Goal: Check status: Check status

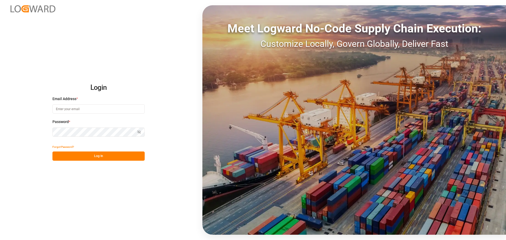
type input "manthan.sutaria@jamindustries.com"
click at [84, 156] on button "Log In" at bounding box center [98, 156] width 92 height 9
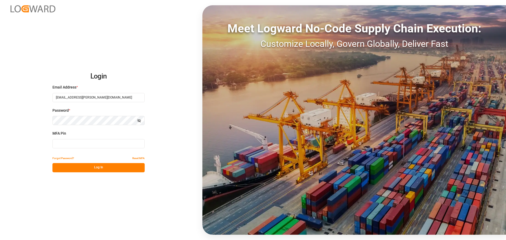
click at [86, 146] on input at bounding box center [98, 143] width 92 height 9
click at [87, 147] on input at bounding box center [98, 143] width 92 height 9
type input "766901"
click at [87, 167] on button "Log In" at bounding box center [98, 167] width 92 height 9
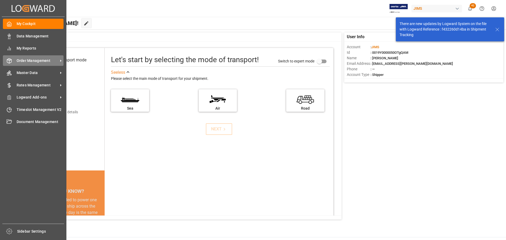
click at [6, 60] on div at bounding box center [7, 61] width 9 height 6
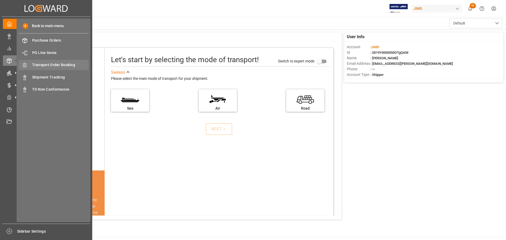
click at [53, 65] on span "Transport Order Booking" at bounding box center [60, 65] width 57 height 6
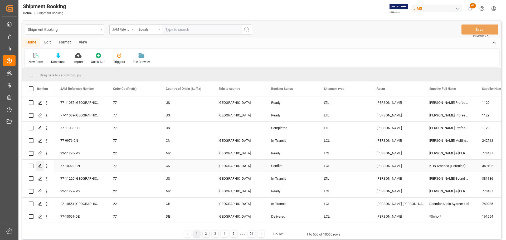
click at [41, 165] on icon "Press SPACE to select this row." at bounding box center [40, 166] width 4 height 4
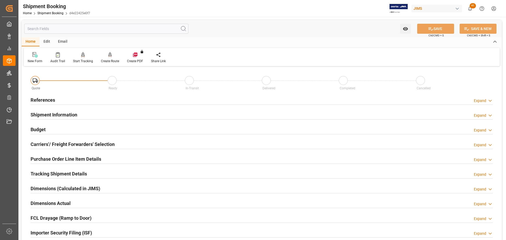
click at [57, 102] on div "References Expand" at bounding box center [262, 100] width 463 height 10
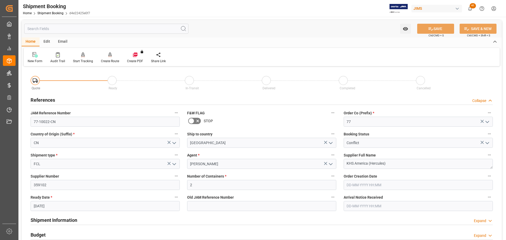
click at [57, 102] on div "References Collapse" at bounding box center [262, 100] width 463 height 10
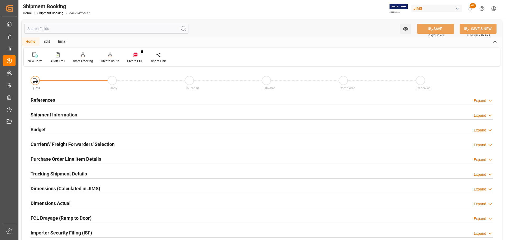
click at [57, 110] on div "Shipment Information" at bounding box center [54, 114] width 47 height 10
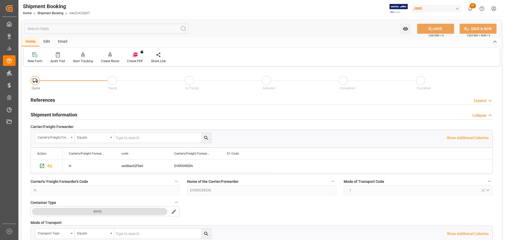
click at [57, 110] on div "Shipment Information" at bounding box center [54, 114] width 47 height 10
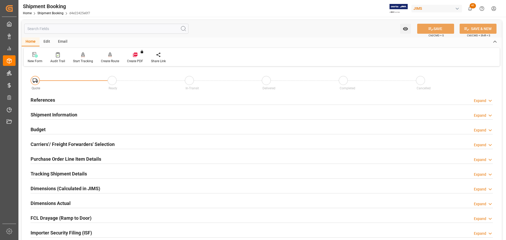
click at [57, 128] on div "Budget Expand" at bounding box center [262, 129] width 463 height 10
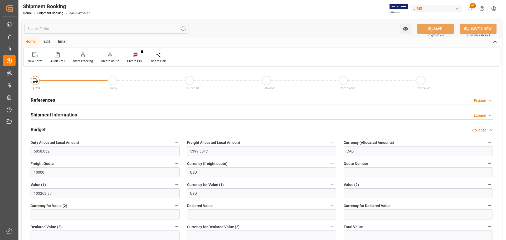
click at [57, 128] on div "Budget Collapse" at bounding box center [262, 129] width 463 height 10
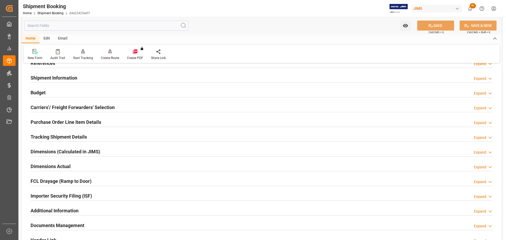
scroll to position [53, 0]
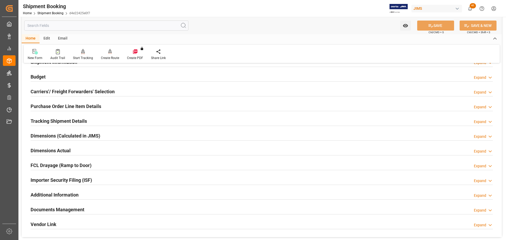
click at [60, 121] on h2 "Tracking Shipment Details" at bounding box center [59, 121] width 56 height 7
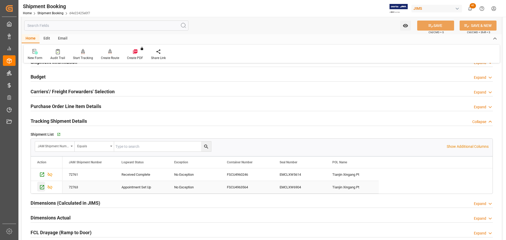
click at [40, 189] on icon "Press SPACE to select this row." at bounding box center [42, 187] width 4 height 4
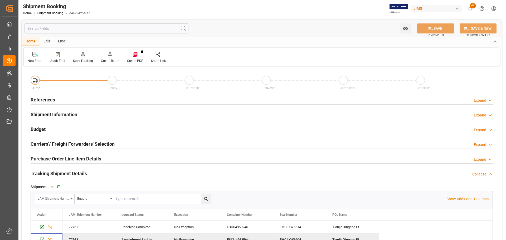
scroll to position [0, 0]
click at [85, 102] on div "References Expand" at bounding box center [262, 100] width 463 height 10
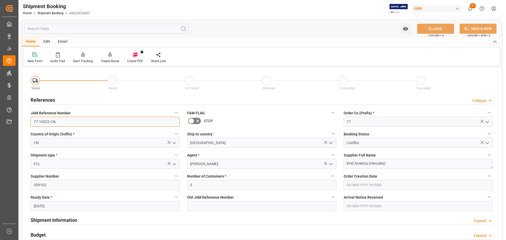
drag, startPoint x: 58, startPoint y: 120, endPoint x: 28, endPoint y: 123, distance: 29.9
click at [28, 123] on div "JAM Reference Number 77-10022-CN" at bounding box center [105, 118] width 157 height 21
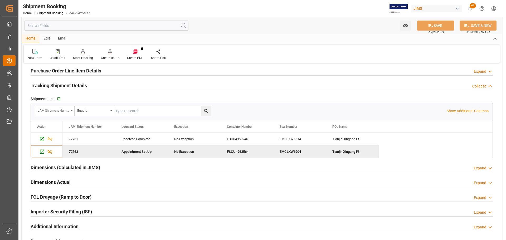
scroll to position [185, 0]
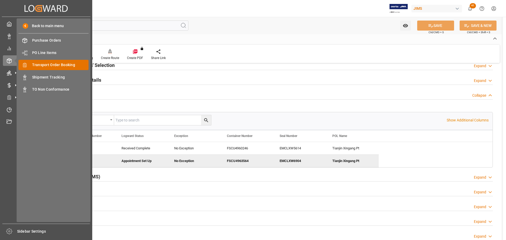
click at [69, 67] on span "Transport Order Booking" at bounding box center [60, 65] width 57 height 6
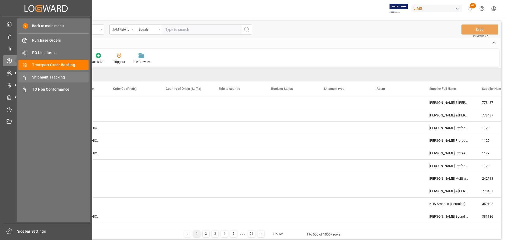
click at [59, 77] on span "Shipment Tracking" at bounding box center [60, 78] width 57 height 6
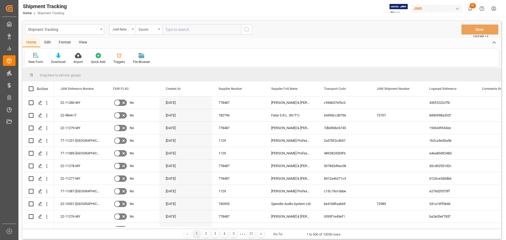
click at [76, 42] on div "View" at bounding box center [83, 42] width 16 height 9
click at [34, 55] on icon at bounding box center [35, 54] width 2 height 2
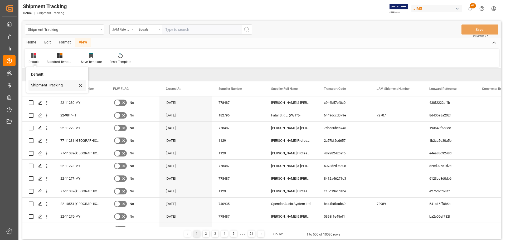
click at [41, 84] on div "Shipment Tracking" at bounding box center [54, 86] width 46 height 6
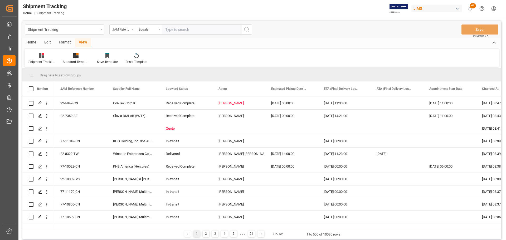
scroll to position [211, 0]
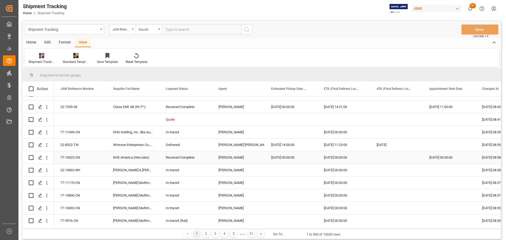
click at [235, 162] on div "Manthan Sutaria" at bounding box center [239, 158] width 40 height 12
click at [258, 87] on span at bounding box center [256, 88] width 5 height 5
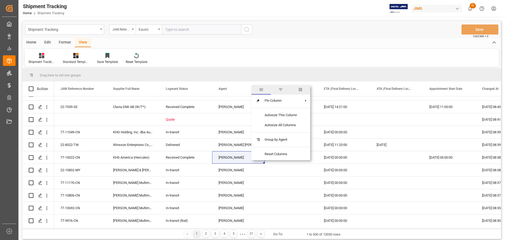
click at [283, 88] on span "filter" at bounding box center [280, 89] width 5 height 5
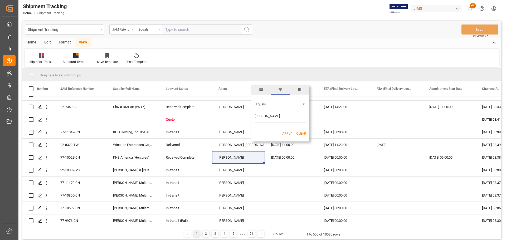
type input "Manthan Sutaria"
click at [287, 133] on button "Apply" at bounding box center [287, 133] width 10 height 5
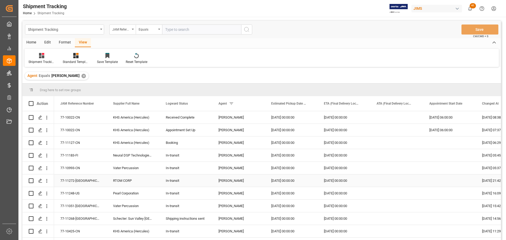
click at [177, 180] on div "In-transit" at bounding box center [186, 181] width 40 height 12
click at [205, 103] on span at bounding box center [203, 103] width 5 height 5
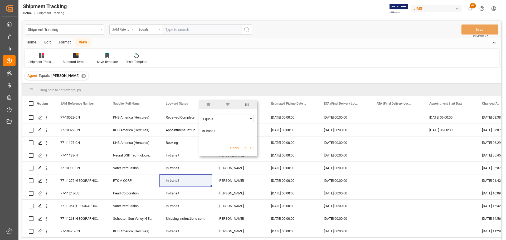
type input "In-transit"
click at [236, 147] on button "Apply" at bounding box center [235, 148] width 10 height 5
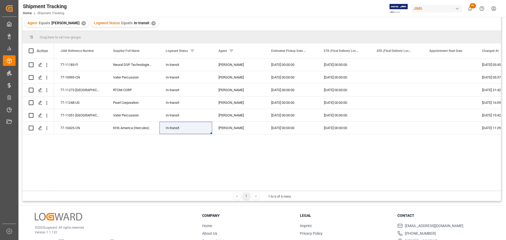
scroll to position [26, 0]
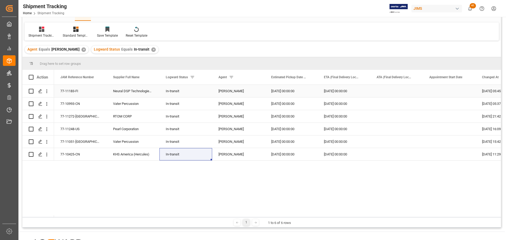
click at [75, 90] on div "77-11183-FI" at bounding box center [80, 91] width 53 height 12
click at [75, 104] on div "77-10993-CN" at bounding box center [80, 104] width 53 height 12
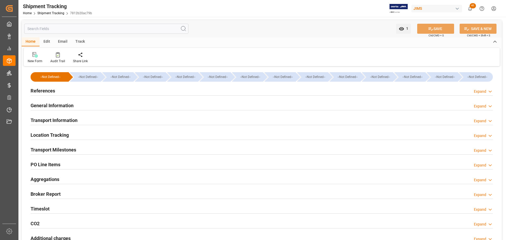
type input "[DATE] 06:00"
type input "[DATE] 15:52"
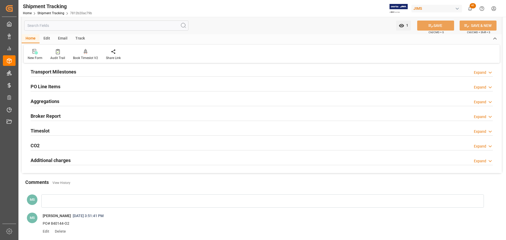
scroll to position [79, 0]
click at [91, 129] on div "Timeslot Expand" at bounding box center [262, 129] width 463 height 10
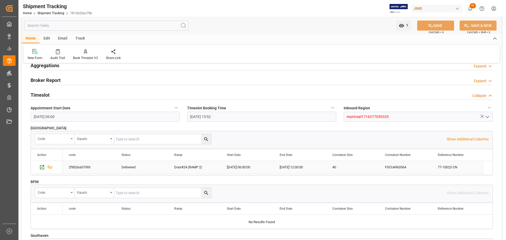
scroll to position [105, 0]
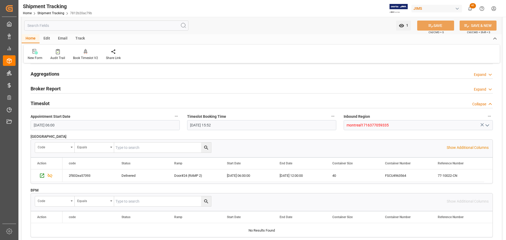
click at [79, 105] on div "Timeslot Collapse" at bounding box center [262, 103] width 463 height 10
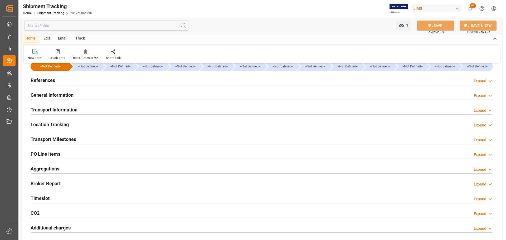
scroll to position [0, 0]
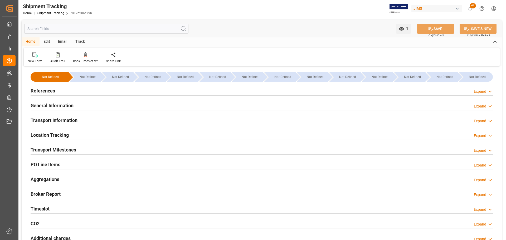
click at [92, 145] on div "Transport Milestones Expand" at bounding box center [262, 150] width 463 height 10
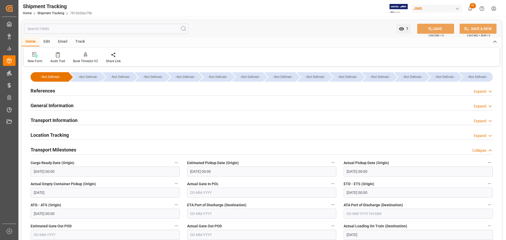
click at [88, 146] on div "Transport Milestones Collapse" at bounding box center [262, 150] width 463 height 10
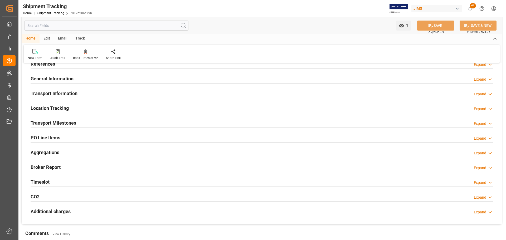
scroll to position [79, 0]
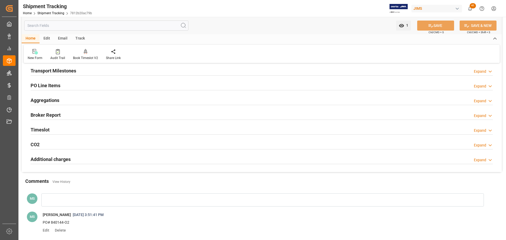
click at [84, 130] on div "Timeslot Expand" at bounding box center [262, 129] width 463 height 10
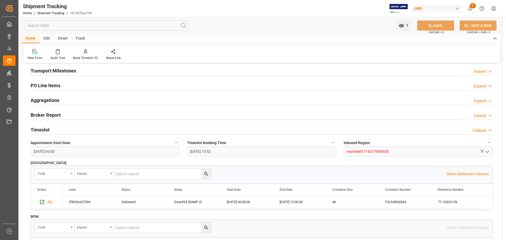
click at [84, 130] on div "Timeslot Collapse" at bounding box center [262, 129] width 463 height 10
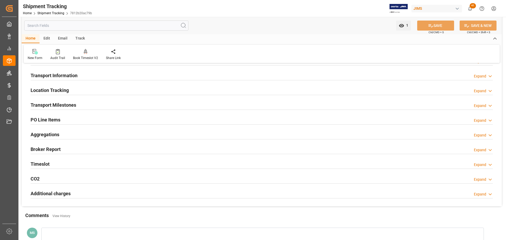
scroll to position [0, 0]
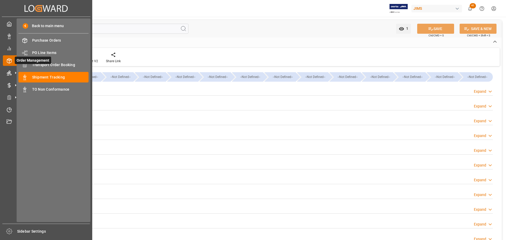
click at [49, 63] on span "Order Management" at bounding box center [33, 60] width 36 height 7
click at [65, 63] on span "Transport Order Booking" at bounding box center [60, 65] width 57 height 6
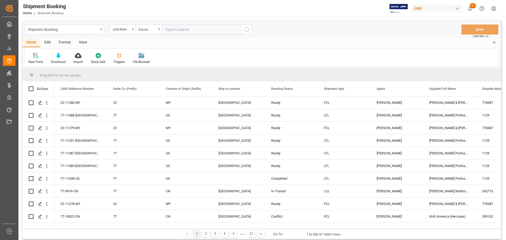
click at [185, 30] on input "text" at bounding box center [201, 30] width 79 height 10
type input "77-11183-FI"
click at [249, 29] on icon "search button" at bounding box center [247, 29] width 6 height 6
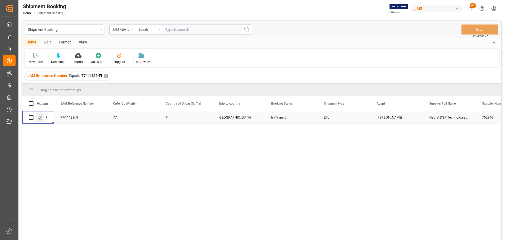
click at [39, 117] on icon "Press SPACE to select this row." at bounding box center [40, 118] width 4 height 4
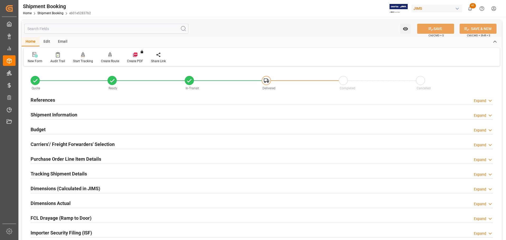
click at [60, 100] on div "References Expand" at bounding box center [262, 100] width 463 height 10
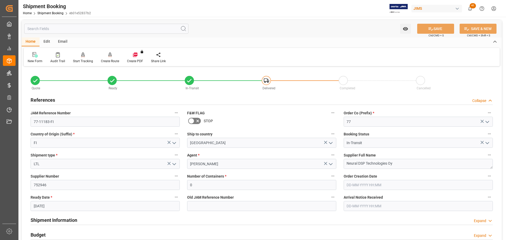
click at [60, 100] on div "References Collapse" at bounding box center [262, 100] width 463 height 10
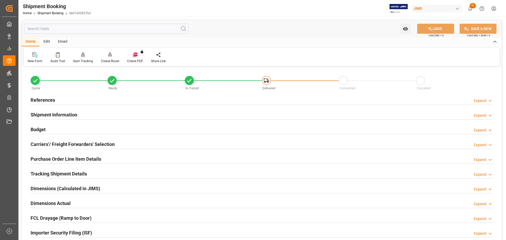
click at [58, 116] on h2 "Shipment Information" at bounding box center [54, 114] width 47 height 7
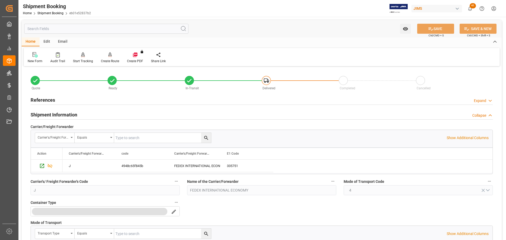
click at [58, 116] on h2 "Shipment Information" at bounding box center [54, 114] width 47 height 7
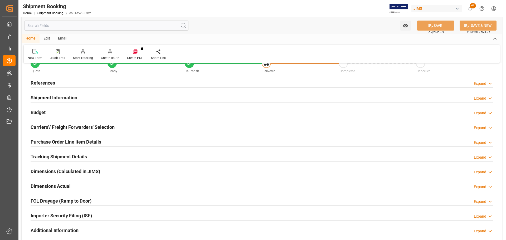
scroll to position [26, 0]
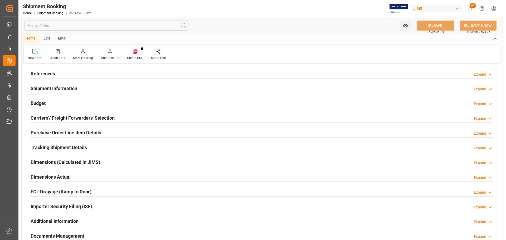
click at [55, 104] on div "Budget Expand" at bounding box center [262, 103] width 463 height 10
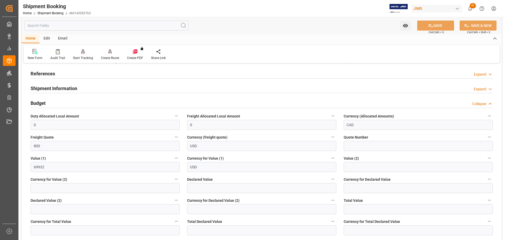
click at [55, 104] on div "Budget Collapse" at bounding box center [262, 103] width 463 height 10
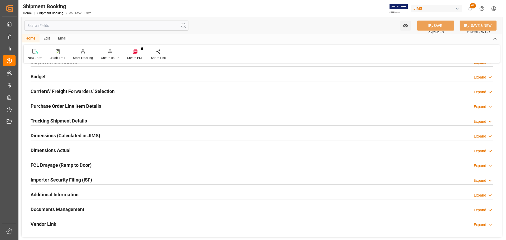
scroll to position [53, 0]
click at [63, 88] on h2 "Carriers'/ Freight Forwarders' Selection" at bounding box center [73, 91] width 84 height 7
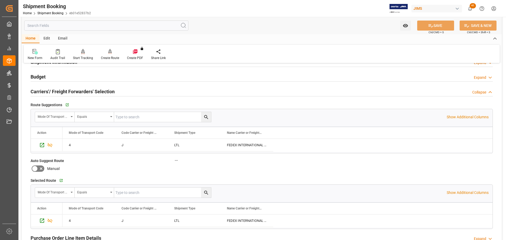
click at [63, 88] on h2 "Carriers'/ Freight Forwarders' Selection" at bounding box center [73, 91] width 84 height 7
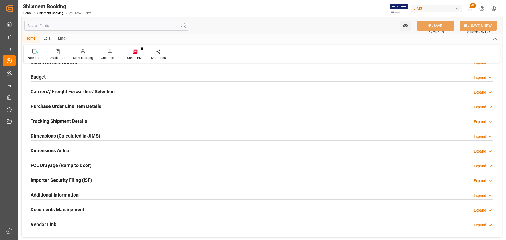
click at [61, 106] on h2 "Purchase Order Line Item Details" at bounding box center [66, 106] width 71 height 7
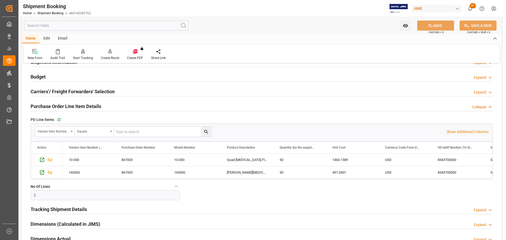
click at [64, 104] on h2 "Purchase Order Line Item Details" at bounding box center [66, 106] width 71 height 7
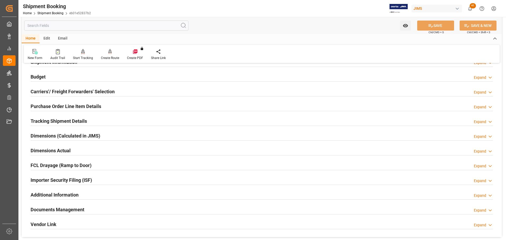
click at [63, 119] on h2 "Tracking Shipment Details" at bounding box center [59, 121] width 56 height 7
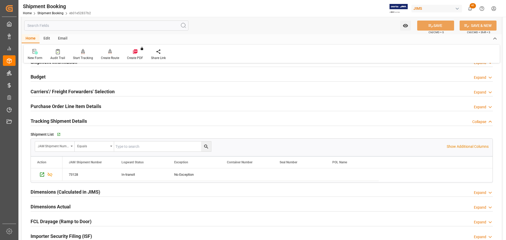
click at [63, 119] on h2 "Tracking Shipment Details" at bounding box center [59, 121] width 56 height 7
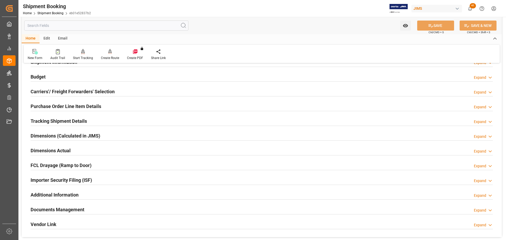
click at [63, 122] on h2 "Tracking Shipment Details" at bounding box center [59, 121] width 56 height 7
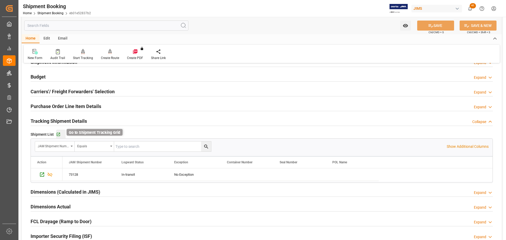
click at [58, 135] on icon "button" at bounding box center [58, 134] width 4 height 4
click at [108, 118] on div "Tracking Shipment Details Collapse" at bounding box center [262, 121] width 463 height 10
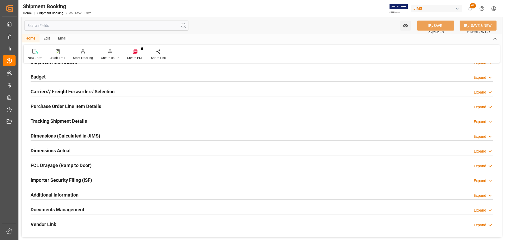
click at [87, 146] on div "Dimensions Actual Expand" at bounding box center [262, 150] width 463 height 10
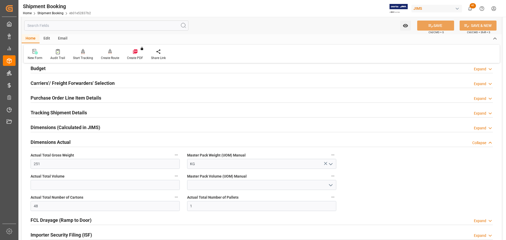
scroll to position [132, 0]
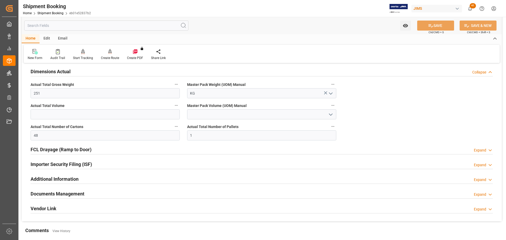
click at [68, 68] on h2 "Dimensions Actual" at bounding box center [51, 71] width 40 height 7
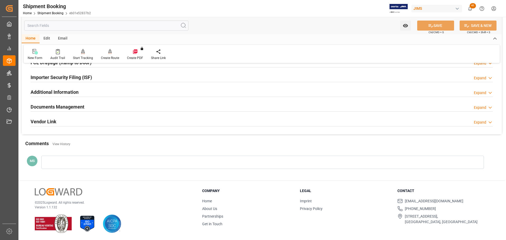
click at [85, 105] on div "Documents Management Expand" at bounding box center [262, 107] width 463 height 10
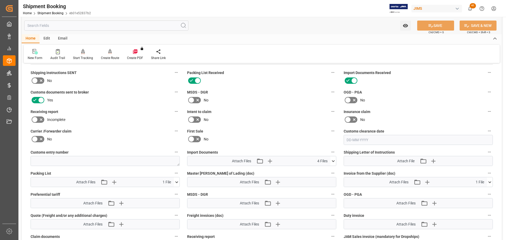
scroll to position [235, 0]
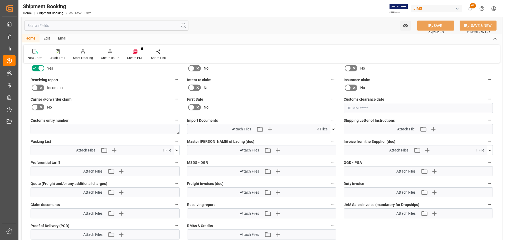
click at [333, 130] on icon at bounding box center [334, 130] width 6 height 6
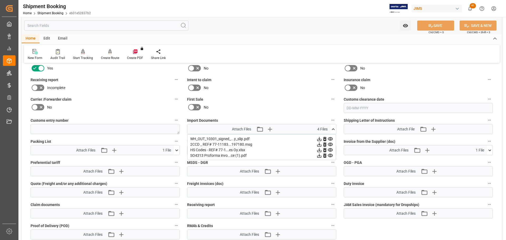
click at [333, 130] on icon at bounding box center [334, 130] width 6 height 6
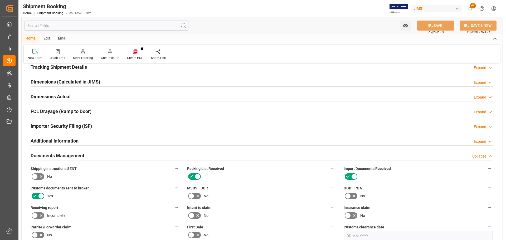
scroll to position [103, 0]
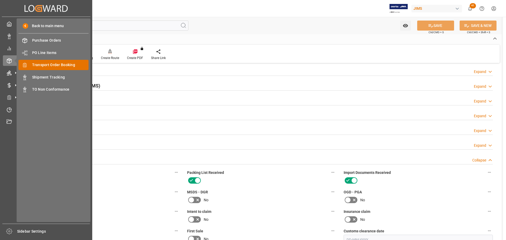
click at [48, 65] on span "Transport Order Booking" at bounding box center [60, 65] width 57 height 6
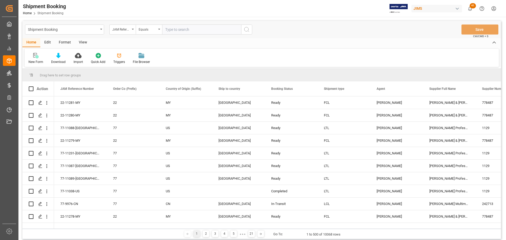
click at [196, 29] on input "text" at bounding box center [201, 30] width 79 height 10
type input "77-10993-CN"
click at [247, 29] on icon "search button" at bounding box center [247, 29] width 6 height 6
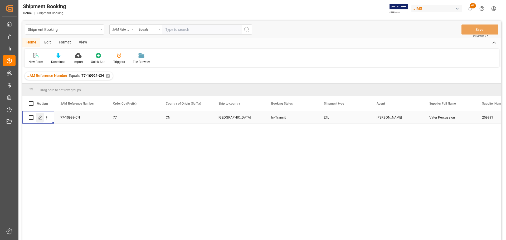
click at [39, 121] on div "Press SPACE to select this row." at bounding box center [40, 118] width 8 height 10
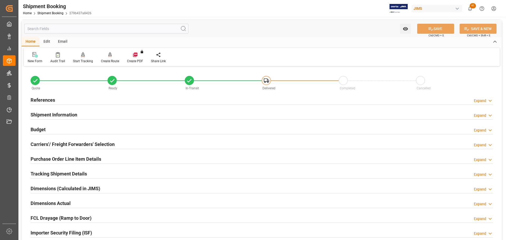
click at [52, 100] on h2 "References" at bounding box center [43, 100] width 25 height 7
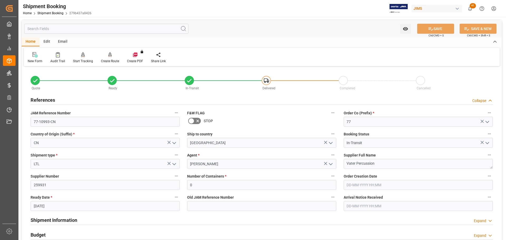
click at [52, 100] on h2 "References" at bounding box center [43, 100] width 25 height 7
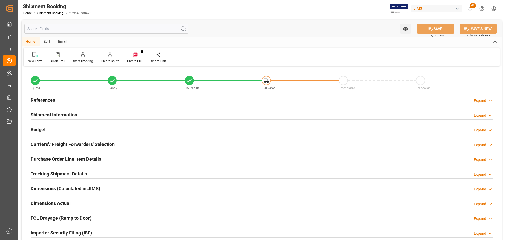
click at [54, 112] on h2 "Shipment Information" at bounding box center [54, 114] width 47 height 7
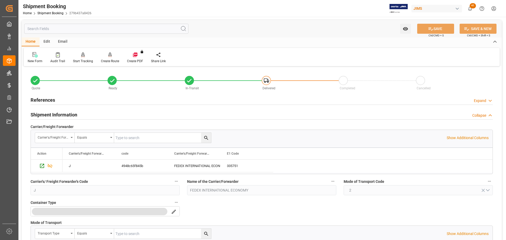
click at [54, 112] on h2 "Shipment Information" at bounding box center [54, 114] width 47 height 7
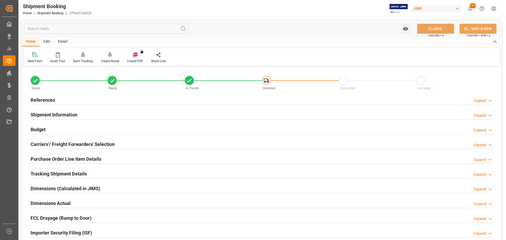
click at [54, 131] on div "Budget Expand" at bounding box center [262, 129] width 463 height 10
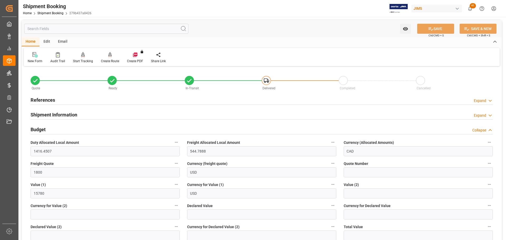
scroll to position [26, 0]
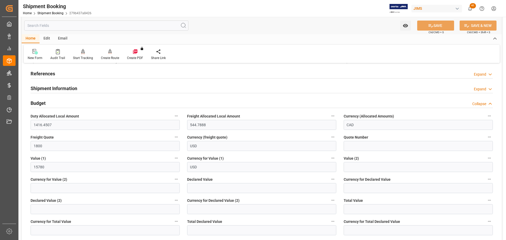
click at [45, 101] on h2 "Budget" at bounding box center [38, 103] width 15 height 7
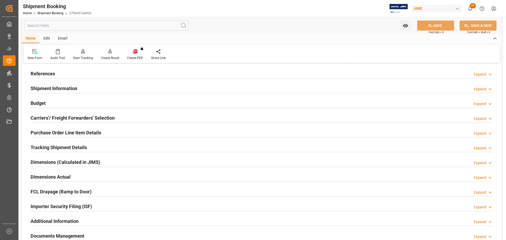
click at [46, 114] on h2 "Carriers'/ Freight Forwarders' Selection" at bounding box center [73, 117] width 84 height 7
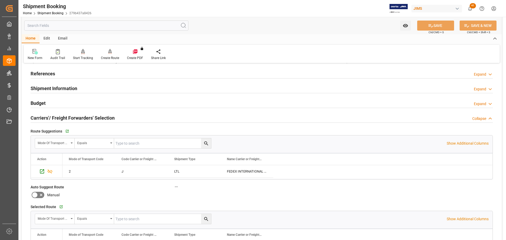
click at [73, 118] on h2 "Carriers'/ Freight Forwarders' Selection" at bounding box center [73, 117] width 84 height 7
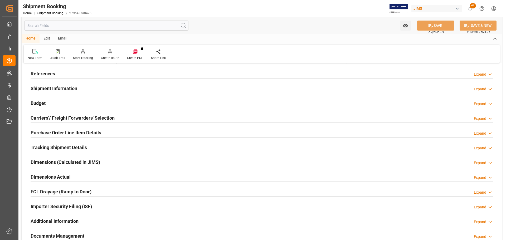
click at [76, 132] on h2 "Purchase Order Line Item Details" at bounding box center [66, 132] width 71 height 7
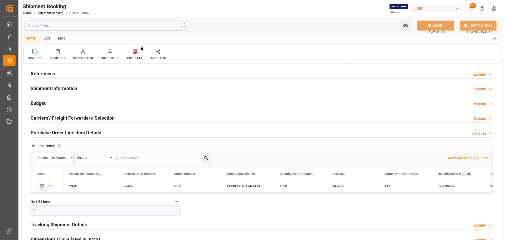
click at [76, 132] on h2 "Purchase Order Line Item Details" at bounding box center [66, 132] width 71 height 7
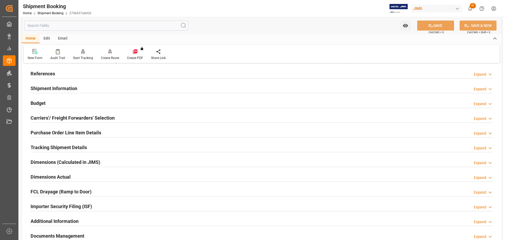
click at [75, 147] on h2 "Tracking Shipment Details" at bounding box center [59, 147] width 56 height 7
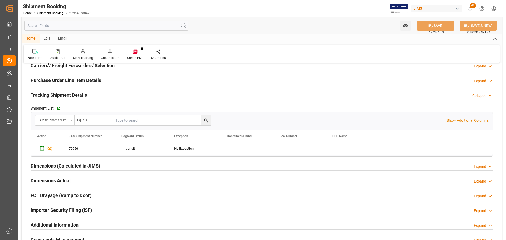
scroll to position [79, 0]
click at [61, 107] on div "Go to Shipment Tracking Grid" at bounding box center [60, 108] width 9 height 4
click at [79, 93] on h2 "Tracking Shipment Details" at bounding box center [59, 94] width 56 height 7
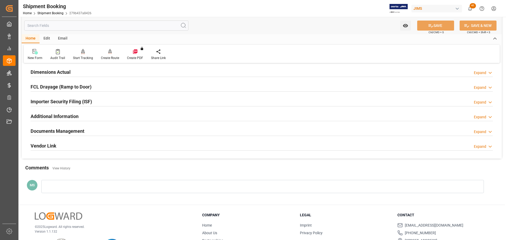
scroll to position [132, 0]
click at [79, 93] on div "FCL Drayage (Ramp to Door) Expand" at bounding box center [262, 86] width 470 height 15
click at [78, 69] on div "Dimensions Actual Expand" at bounding box center [262, 71] width 463 height 10
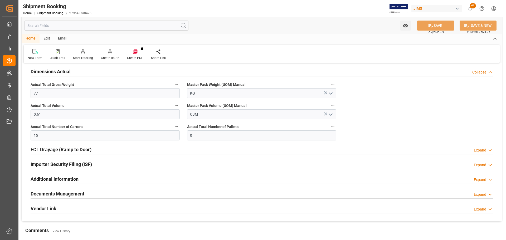
click at [77, 69] on div "Dimensions Actual Collapse" at bounding box center [262, 71] width 463 height 10
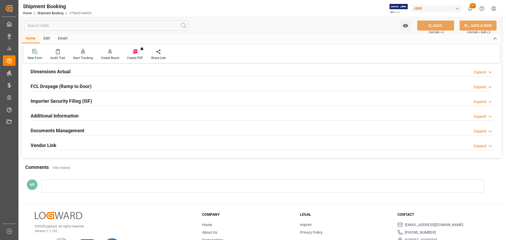
click at [72, 126] on div "Documents Management" at bounding box center [58, 130] width 54 height 10
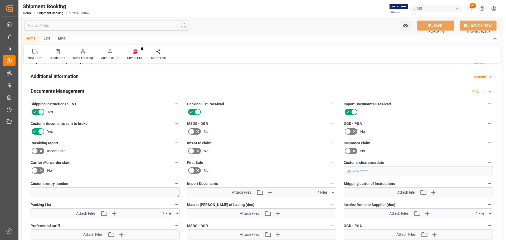
scroll to position [237, 0]
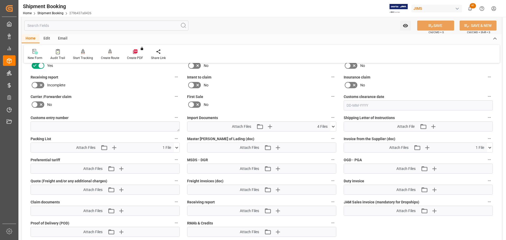
click at [331, 127] on icon at bounding box center [334, 127] width 6 height 6
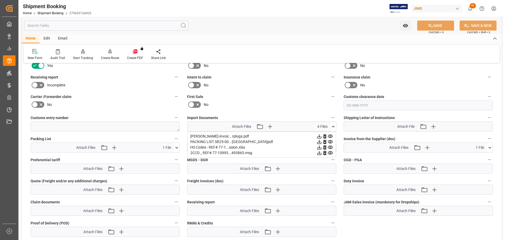
click at [331, 127] on icon at bounding box center [334, 127] width 6 height 6
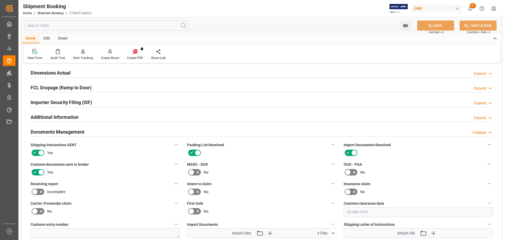
scroll to position [132, 0]
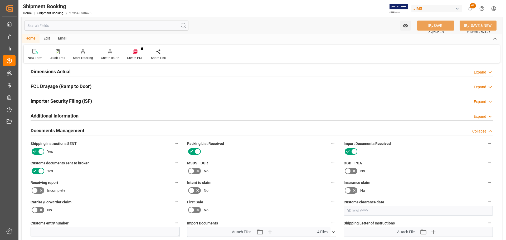
click at [50, 129] on h2 "Documents Management" at bounding box center [58, 130] width 54 height 7
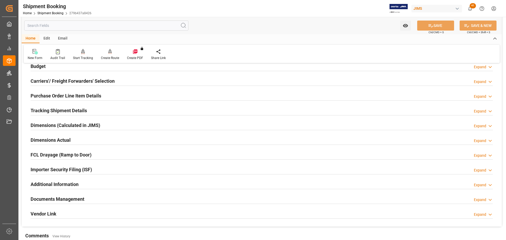
scroll to position [0, 0]
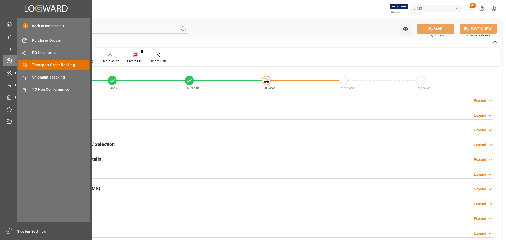
click at [53, 68] on div "Transport Order Booking Transport Order Booking" at bounding box center [53, 65] width 70 height 10
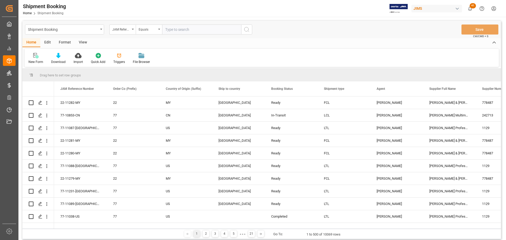
click at [185, 29] on input "text" at bounding box center [201, 30] width 79 height 10
type input "77-11272-[GEOGRAPHIC_DATA]"
click at [248, 30] on icon "search button" at bounding box center [247, 29] width 6 height 6
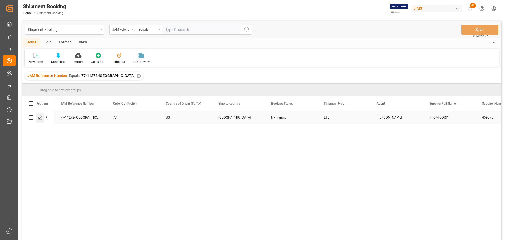
click at [40, 120] on div "Press SPACE to select this row." at bounding box center [40, 118] width 8 height 10
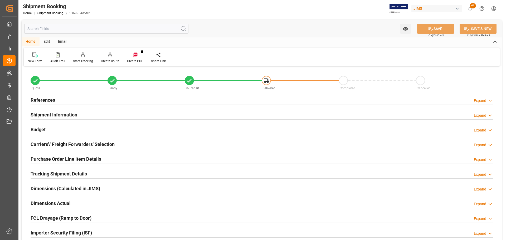
click at [63, 97] on div "References Expand" at bounding box center [262, 100] width 463 height 10
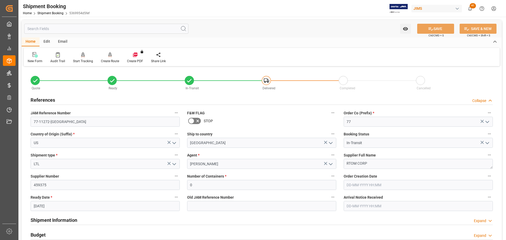
click at [63, 97] on div "References Collapse" at bounding box center [262, 100] width 463 height 10
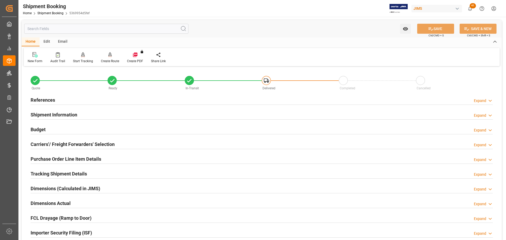
click at [61, 116] on h2 "Shipment Information" at bounding box center [54, 114] width 47 height 7
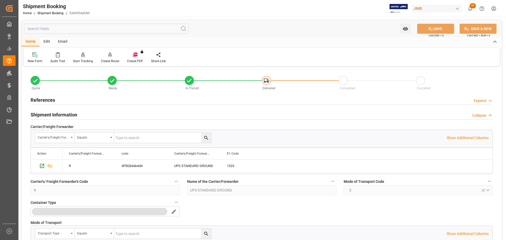
click at [61, 116] on h2 "Shipment Information" at bounding box center [54, 114] width 47 height 7
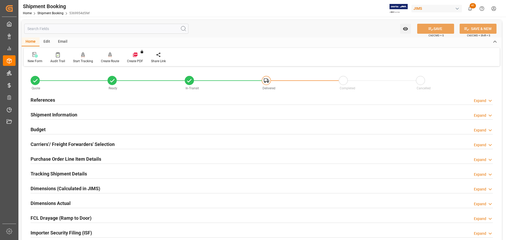
click at [59, 130] on div "Budget Expand" at bounding box center [262, 129] width 463 height 10
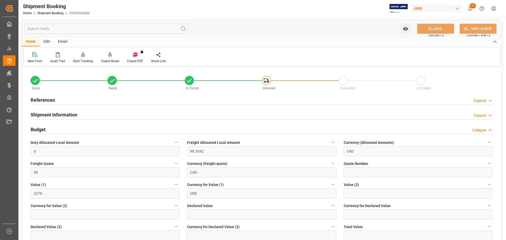
click at [59, 130] on div "Budget Collapse" at bounding box center [262, 129] width 463 height 10
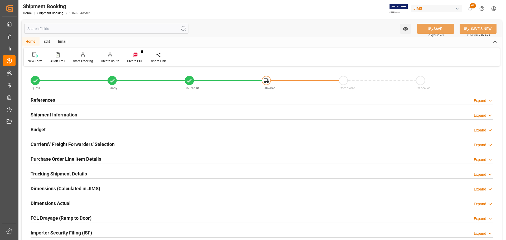
click at [57, 114] on h2 "Shipment Information" at bounding box center [54, 114] width 47 height 7
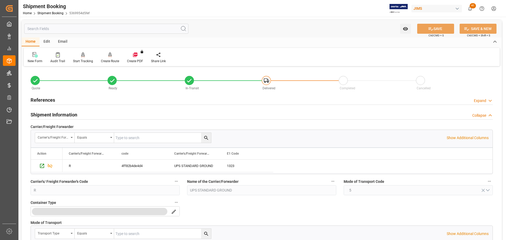
click at [57, 114] on h2 "Shipment Information" at bounding box center [54, 114] width 47 height 7
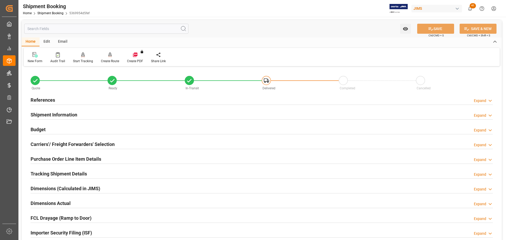
scroll to position [26, 0]
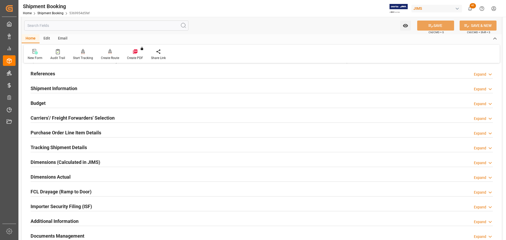
click at [57, 114] on h2 "Carriers'/ Freight Forwarders' Selection" at bounding box center [73, 117] width 84 height 7
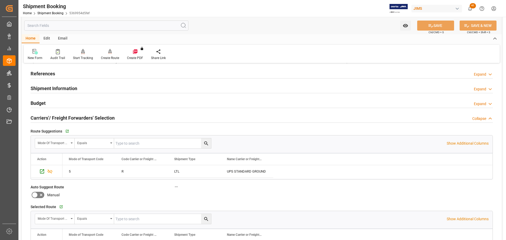
click at [57, 116] on h2 "Carriers'/ Freight Forwarders' Selection" at bounding box center [73, 117] width 84 height 7
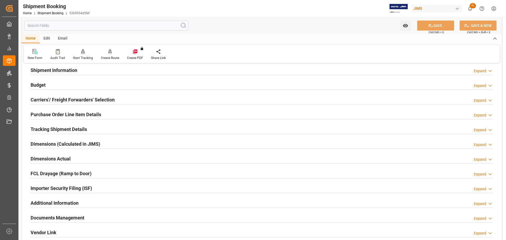
scroll to position [53, 0]
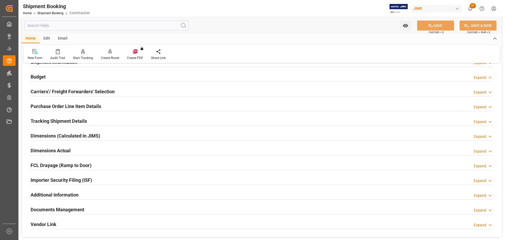
click at [59, 104] on h2 "Purchase Order Line Item Details" at bounding box center [66, 106] width 71 height 7
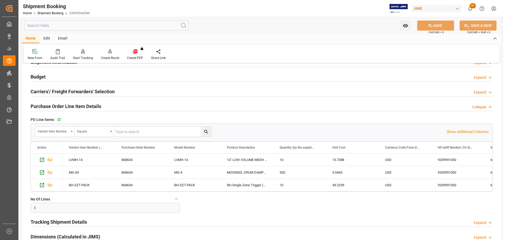
click at [59, 104] on h2 "Purchase Order Line Item Details" at bounding box center [66, 106] width 71 height 7
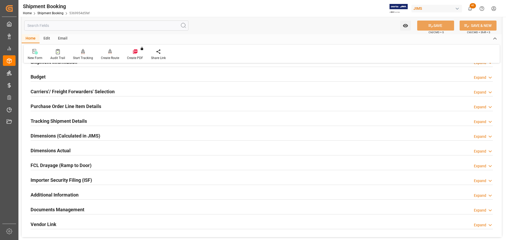
click at [59, 119] on h2 "Tracking Shipment Details" at bounding box center [59, 121] width 56 height 7
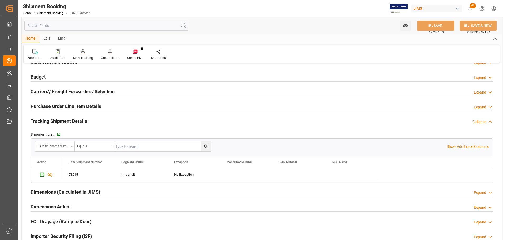
click at [59, 119] on h2 "Tracking Shipment Details" at bounding box center [59, 121] width 56 height 7
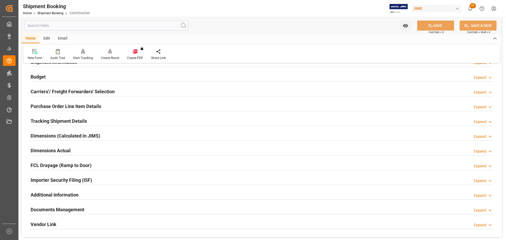
click at [56, 146] on div "Dimensions Actual" at bounding box center [51, 150] width 40 height 10
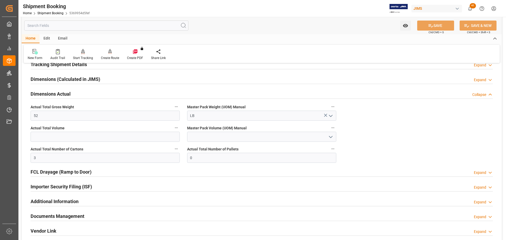
scroll to position [79, 0]
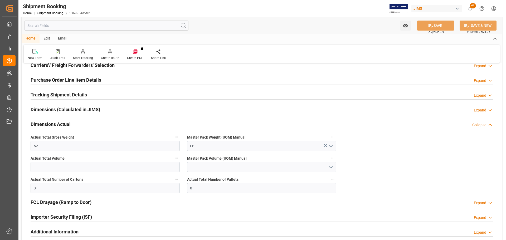
click at [62, 122] on h2 "Dimensions Actual" at bounding box center [51, 124] width 40 height 7
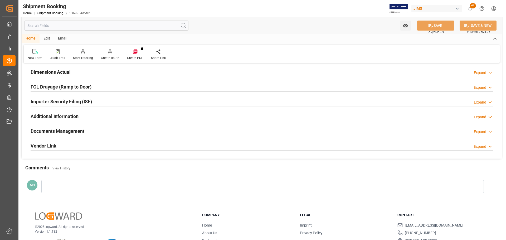
scroll to position [132, 0]
click at [62, 128] on h2 "Documents Management" at bounding box center [58, 130] width 54 height 7
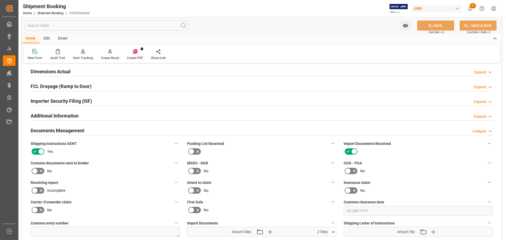
scroll to position [158, 0]
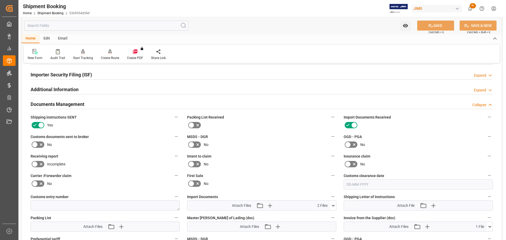
click at [56, 103] on h2 "Documents Management" at bounding box center [58, 104] width 54 height 7
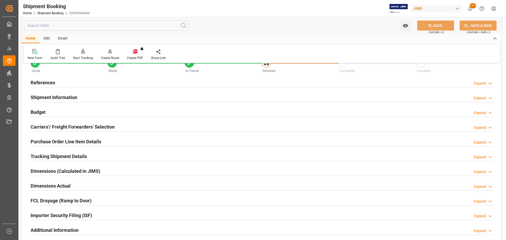
scroll to position [26, 0]
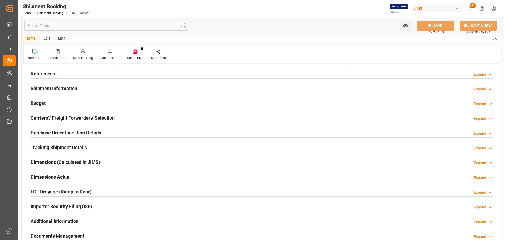
click at [63, 146] on h2 "Tracking Shipment Details" at bounding box center [59, 147] width 56 height 7
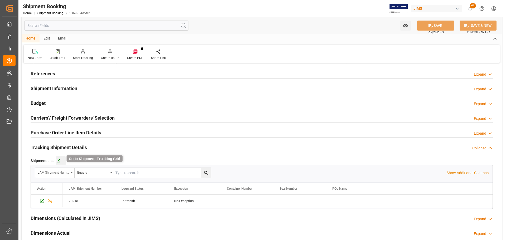
click at [60, 159] on icon "button" at bounding box center [58, 161] width 4 height 4
click at [73, 147] on h2 "Tracking Shipment Details" at bounding box center [59, 147] width 56 height 7
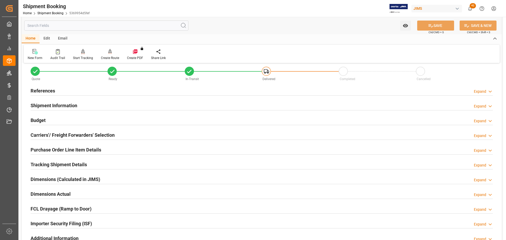
scroll to position [0, 0]
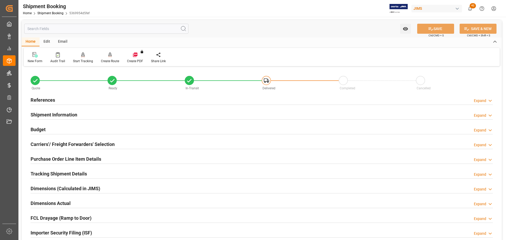
click at [70, 99] on div "References Expand" at bounding box center [262, 100] width 463 height 10
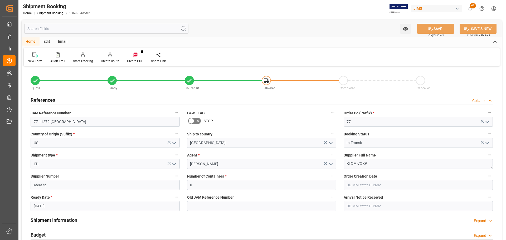
click at [70, 99] on div "References Collapse" at bounding box center [262, 100] width 463 height 10
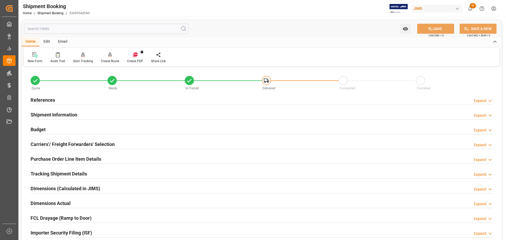
click at [70, 110] on div "Shipment Information" at bounding box center [54, 114] width 47 height 10
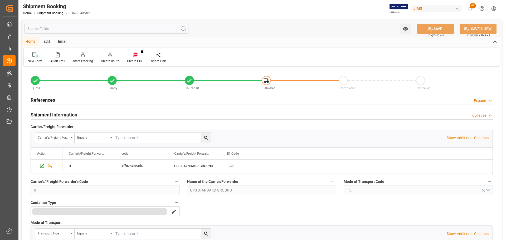
click at [70, 113] on h2 "Shipment Information" at bounding box center [54, 114] width 47 height 7
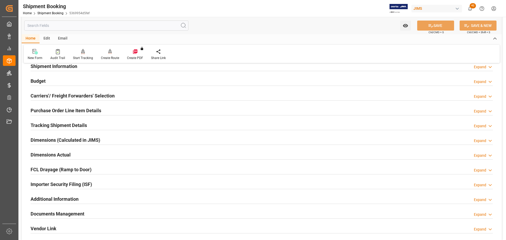
scroll to position [53, 0]
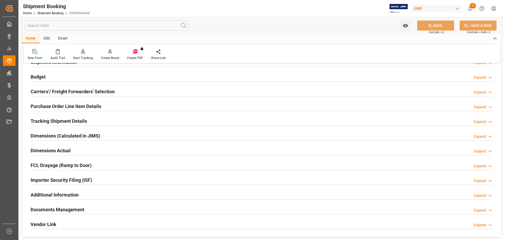
click at [64, 79] on div "Budget Expand" at bounding box center [262, 76] width 463 height 10
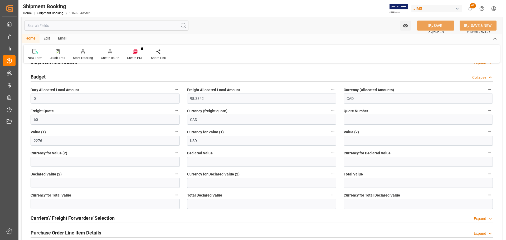
click at [64, 79] on div "Budget Collapse" at bounding box center [262, 76] width 463 height 10
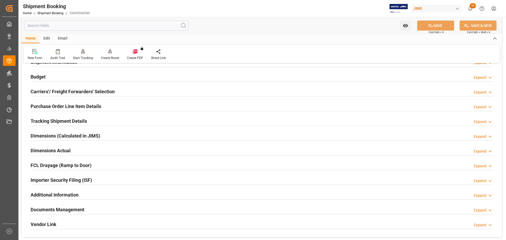
scroll to position [79, 0]
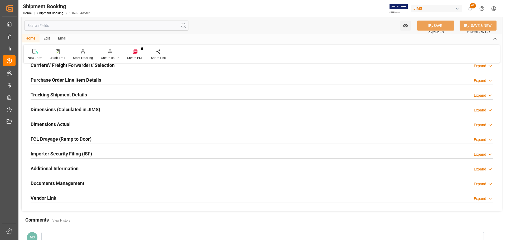
click at [66, 68] on h2 "Carriers'/ Freight Forwarders' Selection" at bounding box center [73, 65] width 84 height 7
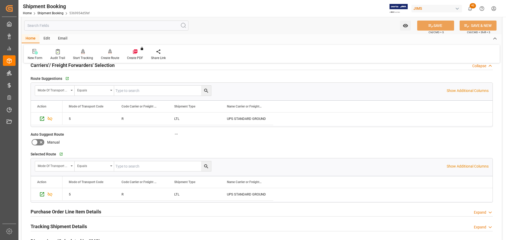
click at [66, 68] on h2 "Carriers'/ Freight Forwarders' Selection" at bounding box center [73, 65] width 84 height 7
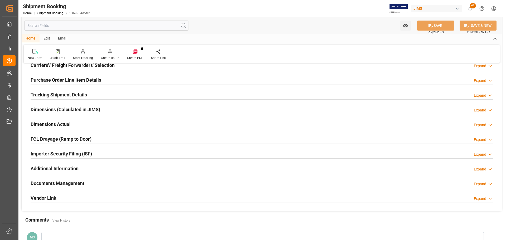
click at [70, 80] on h2 "Purchase Order Line Item Details" at bounding box center [66, 79] width 71 height 7
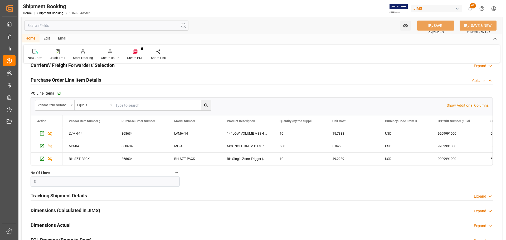
click at [72, 80] on h2 "Purchase Order Line Item Details" at bounding box center [66, 79] width 71 height 7
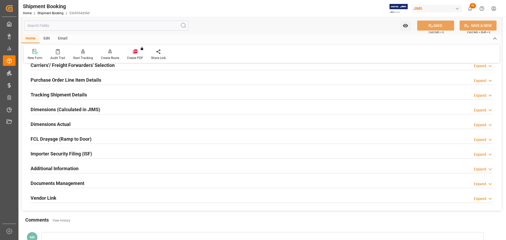
click at [76, 97] on h2 "Tracking Shipment Details" at bounding box center [59, 94] width 56 height 7
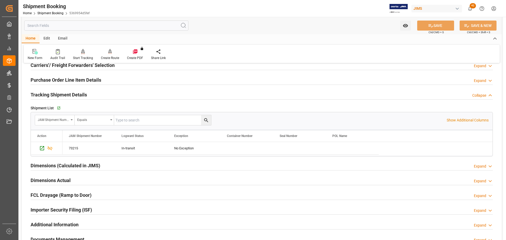
click at [76, 97] on h2 "Tracking Shipment Details" at bounding box center [59, 94] width 56 height 7
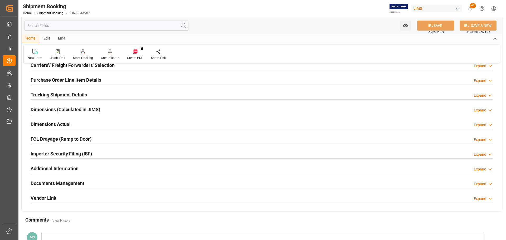
click at [69, 121] on h2 "Dimensions Actual" at bounding box center [51, 124] width 40 height 7
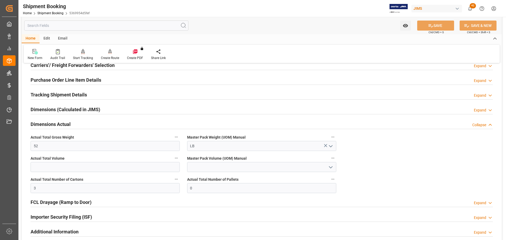
click at [69, 121] on h2 "Dimensions Actual" at bounding box center [51, 124] width 40 height 7
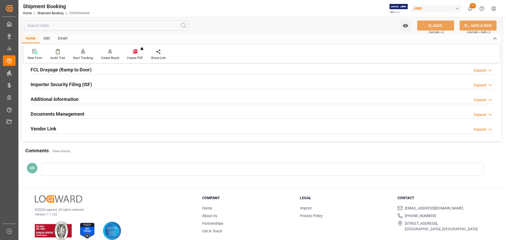
scroll to position [156, 0]
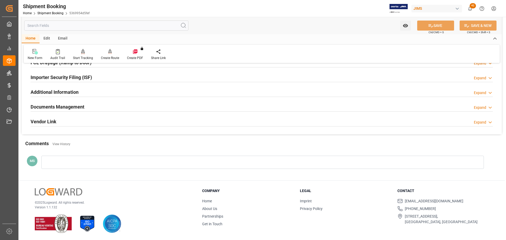
click at [67, 107] on h2 "Documents Management" at bounding box center [58, 106] width 54 height 7
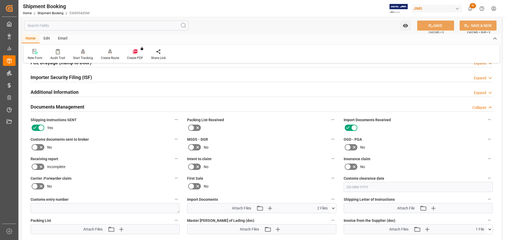
click at [42, 148] on icon at bounding box center [41, 147] width 6 height 6
click at [0, 0] on input "checkbox" at bounding box center [0, 0] width 0 height 0
click at [424, 26] on button "SAVE" at bounding box center [435, 26] width 37 height 10
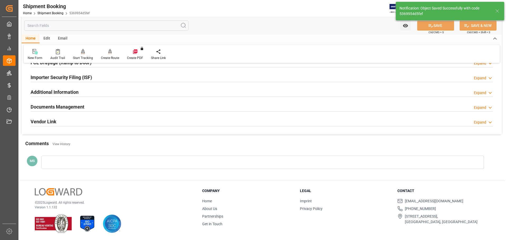
click at [130, 109] on div "Documents Management Expand" at bounding box center [262, 107] width 463 height 10
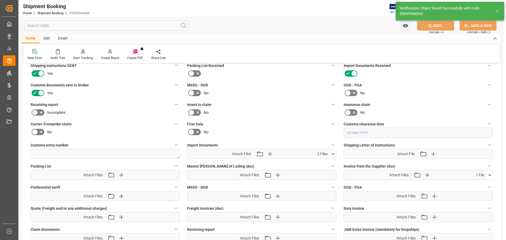
scroll to position [235, 0]
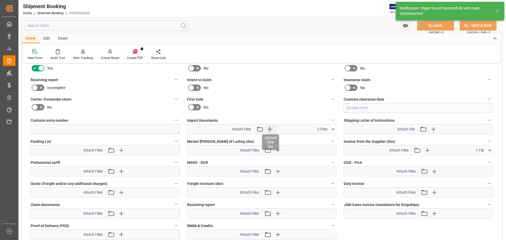
click at [270, 126] on icon "button" at bounding box center [270, 129] width 8 height 8
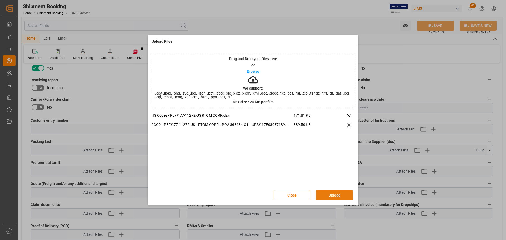
click at [334, 196] on button "Upload" at bounding box center [334, 195] width 37 height 10
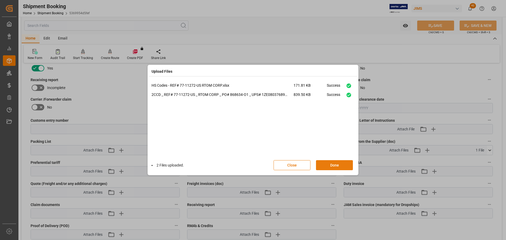
click at [341, 166] on button "Done" at bounding box center [334, 165] width 37 height 10
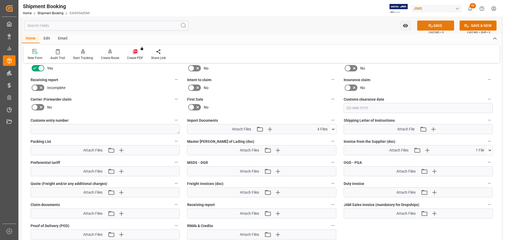
click at [430, 26] on icon at bounding box center [431, 26] width 6 height 6
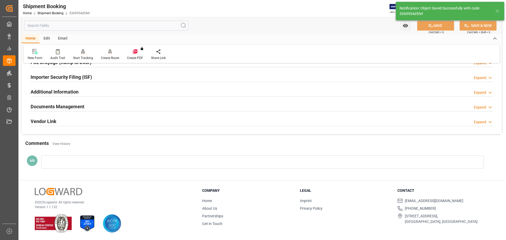
scroll to position [129, 0]
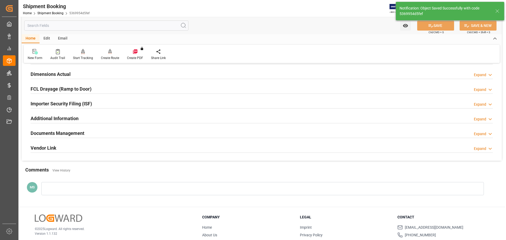
click at [92, 133] on div "Documents Management Expand" at bounding box center [262, 133] width 463 height 10
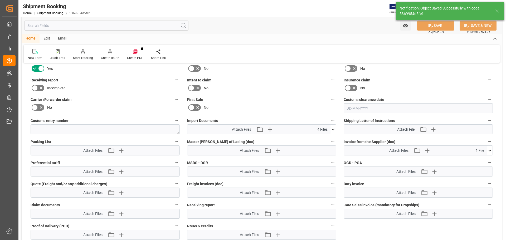
scroll to position [235, 0]
click at [336, 130] on icon at bounding box center [334, 130] width 6 height 6
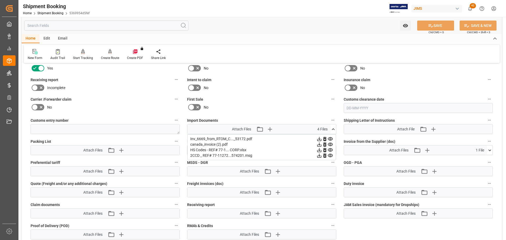
click at [332, 131] on icon at bounding box center [334, 130] width 6 height 6
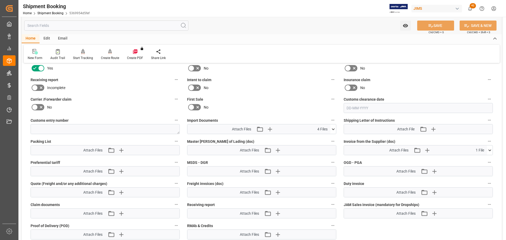
click at [490, 150] on icon at bounding box center [490, 151] width 3 height 2
click at [490, 150] on icon at bounding box center [490, 151] width 6 height 6
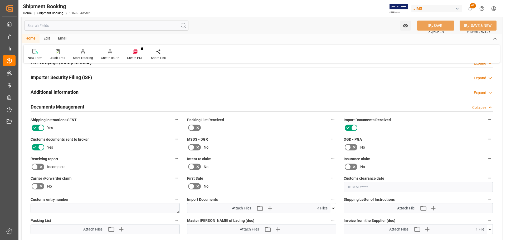
scroll to position [129, 0]
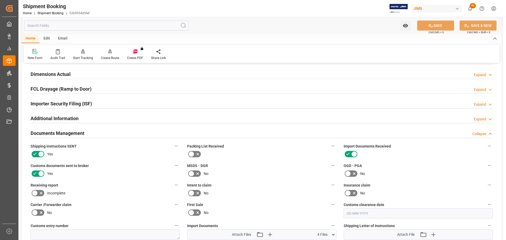
click at [118, 134] on div "Documents Management Collapse" at bounding box center [262, 133] width 463 height 10
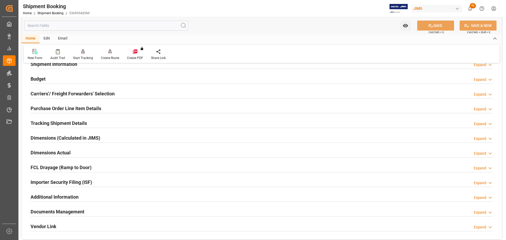
scroll to position [50, 0]
click at [84, 148] on div "Dimensions Actual Expand" at bounding box center [262, 153] width 463 height 10
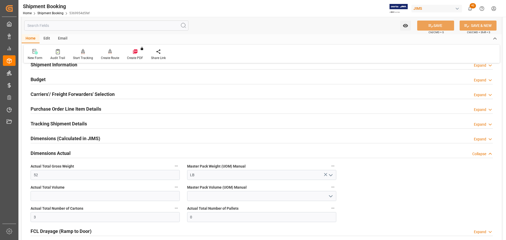
click at [71, 153] on div "Dimensions Actual Collapse" at bounding box center [262, 153] width 463 height 10
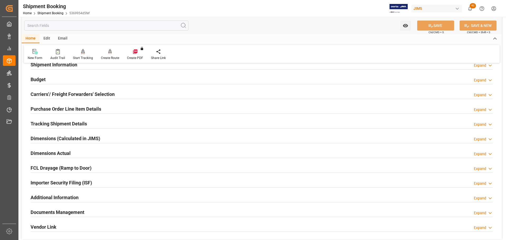
click at [67, 126] on h2 "Tracking Shipment Details" at bounding box center [59, 123] width 56 height 7
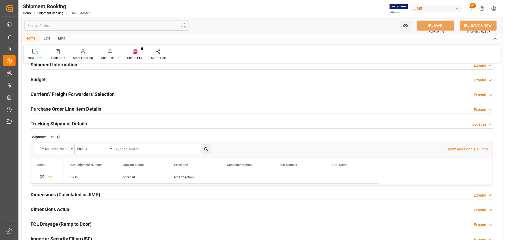
click at [67, 126] on h2 "Tracking Shipment Details" at bounding box center [59, 123] width 56 height 7
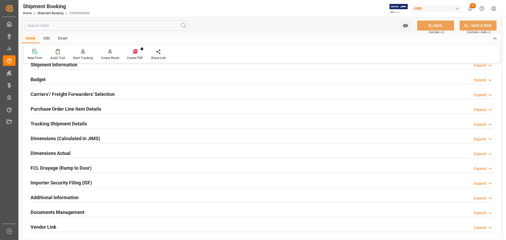
scroll to position [24, 0]
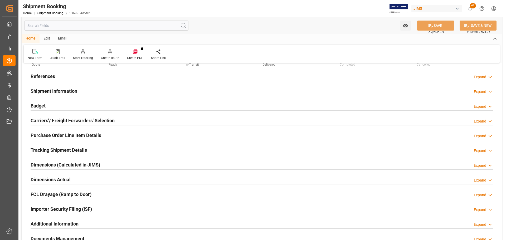
click at [70, 103] on div "Budget Expand" at bounding box center [262, 105] width 463 height 10
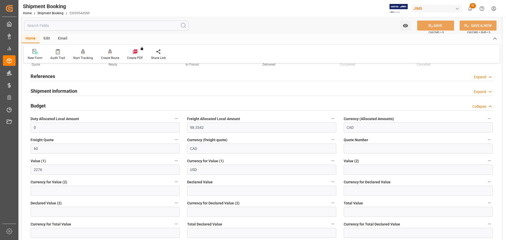
click at [58, 103] on div "Budget Collapse" at bounding box center [262, 105] width 463 height 10
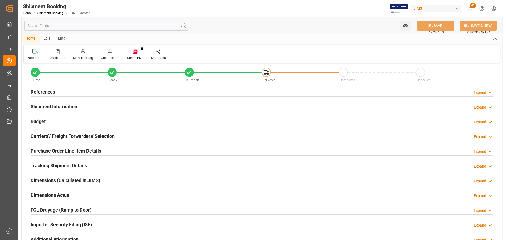
scroll to position [0, 0]
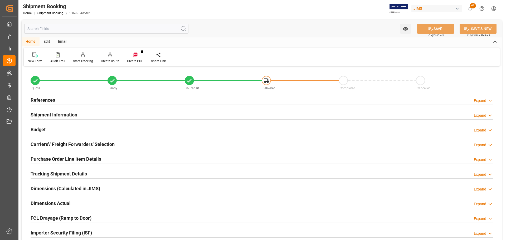
click at [64, 107] on div "References Expand" at bounding box center [262, 100] width 470 height 15
click at [65, 114] on h2 "Shipment Information" at bounding box center [54, 114] width 47 height 7
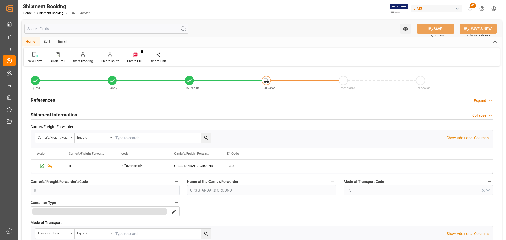
click at [75, 114] on h2 "Shipment Information" at bounding box center [54, 114] width 47 height 7
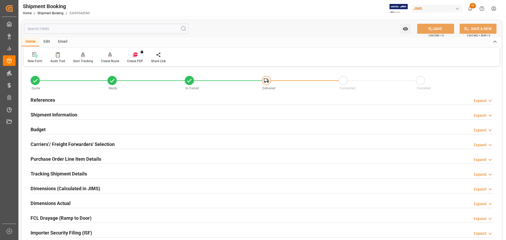
click at [70, 100] on div "References Expand" at bounding box center [262, 100] width 463 height 10
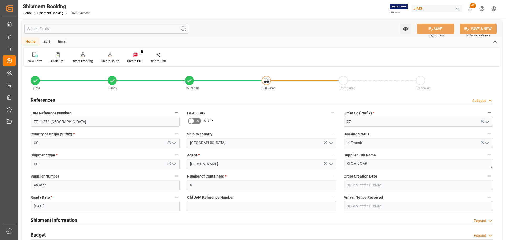
click at [57, 99] on div "References Collapse" at bounding box center [262, 100] width 463 height 10
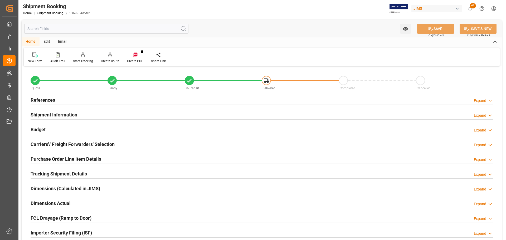
scroll to position [26, 0]
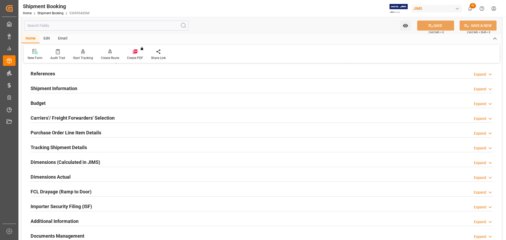
click at [63, 143] on div "Tracking Shipment Details" at bounding box center [59, 147] width 56 height 10
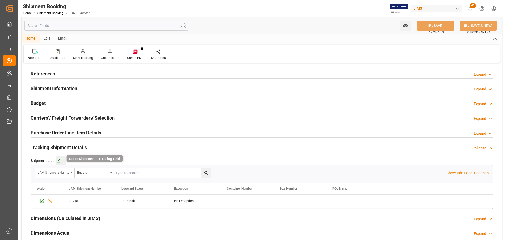
click at [60, 159] on icon "button" at bounding box center [58, 161] width 4 height 4
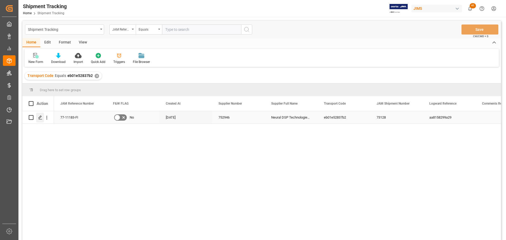
click at [42, 122] on div "Press SPACE to select this row." at bounding box center [40, 118] width 8 height 10
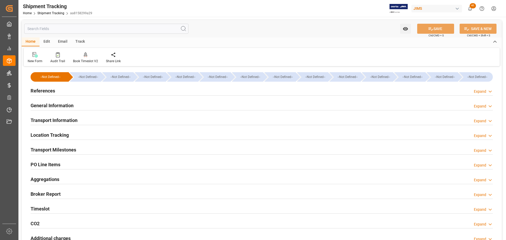
click at [40, 90] on h2 "References" at bounding box center [43, 90] width 25 height 7
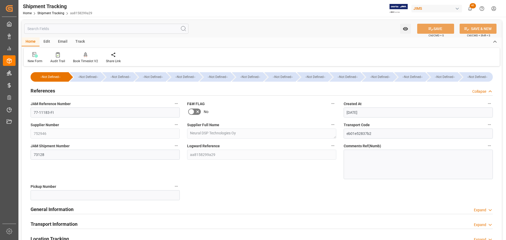
click at [40, 90] on h2 "References" at bounding box center [43, 90] width 25 height 7
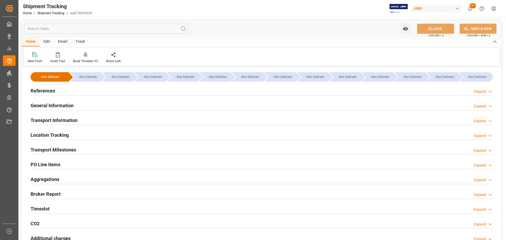
click at [44, 106] on h2 "General Information" at bounding box center [52, 105] width 43 height 7
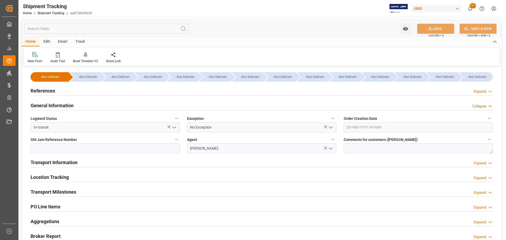
click at [44, 106] on h2 "General Information" at bounding box center [52, 105] width 43 height 7
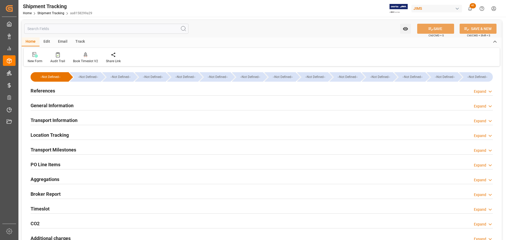
click at [46, 118] on h2 "Transport Information" at bounding box center [54, 120] width 47 height 7
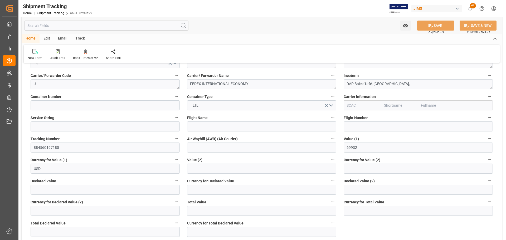
scroll to position [79, 0]
drag, startPoint x: 64, startPoint y: 148, endPoint x: 32, endPoint y: 150, distance: 31.9
click at [32, 150] on input "884560197180" at bounding box center [105, 147] width 149 height 10
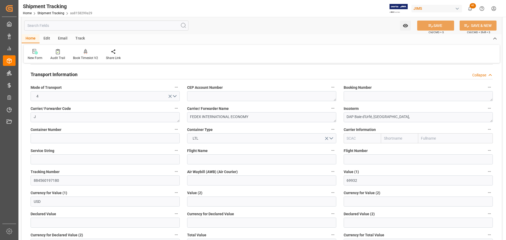
scroll to position [0, 0]
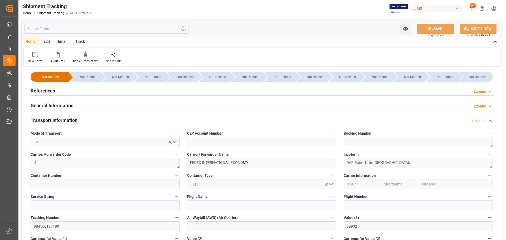
click at [87, 121] on div "Transport Information Collapse" at bounding box center [262, 120] width 463 height 10
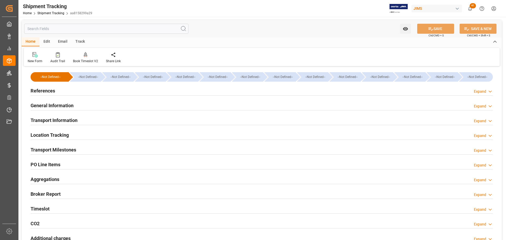
click at [87, 121] on div "Transport Information Expand" at bounding box center [262, 120] width 463 height 10
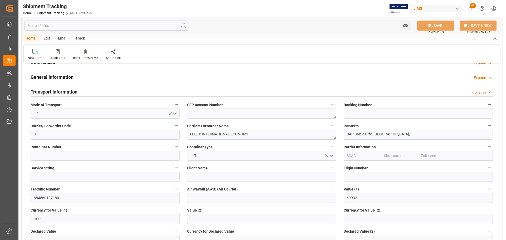
scroll to position [26, 0]
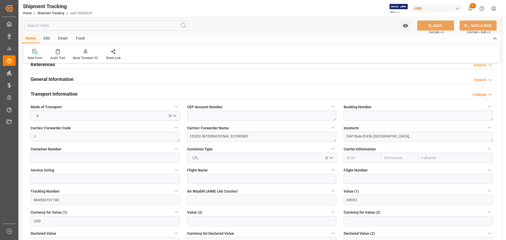
click at [85, 95] on div "Transport Information Collapse" at bounding box center [262, 94] width 463 height 10
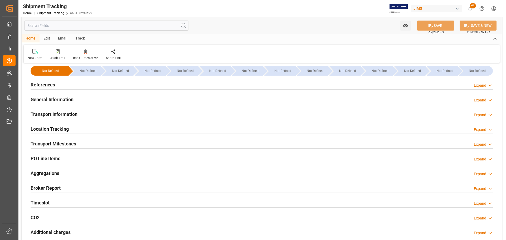
scroll to position [0, 0]
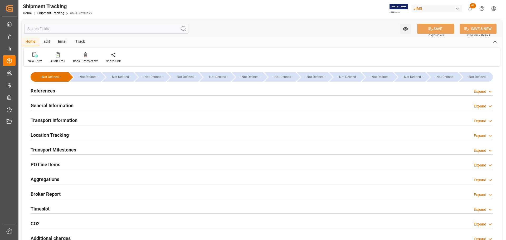
click at [82, 89] on div "References Expand" at bounding box center [262, 90] width 463 height 10
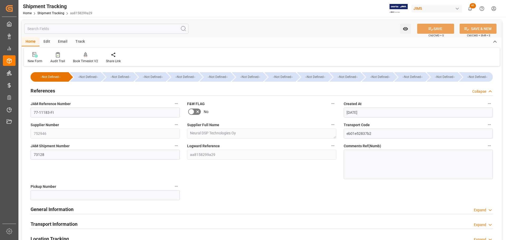
click at [82, 89] on div "References Collapse" at bounding box center [262, 90] width 463 height 10
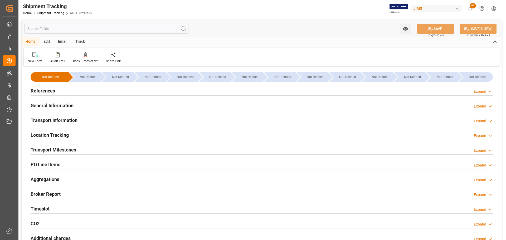
click at [83, 104] on div "General Information Expand" at bounding box center [262, 105] width 463 height 10
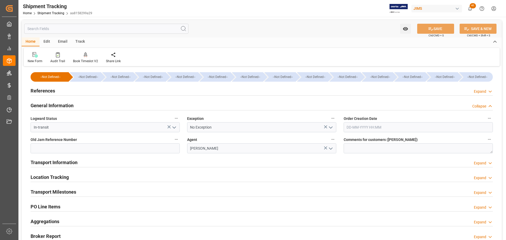
click at [83, 104] on div "General Information Collapse" at bounding box center [262, 105] width 463 height 10
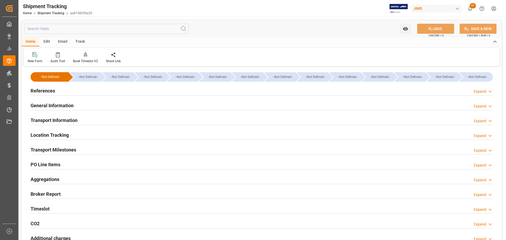
click at [80, 123] on div "Transport Information Expand" at bounding box center [262, 120] width 463 height 10
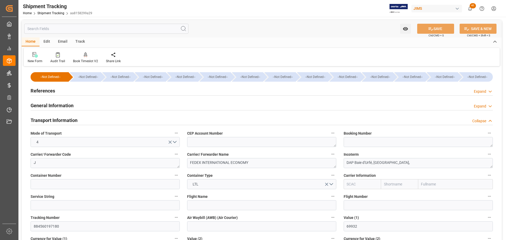
click at [81, 119] on div "Transport Information Collapse" at bounding box center [262, 120] width 463 height 10
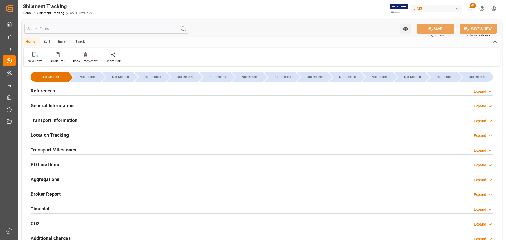
click at [79, 136] on div "Location Tracking Expand" at bounding box center [262, 135] width 463 height 10
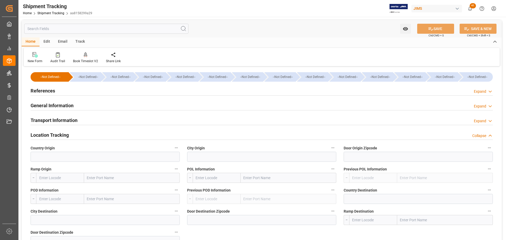
click at [79, 136] on div "Location Tracking Collapse" at bounding box center [262, 135] width 463 height 10
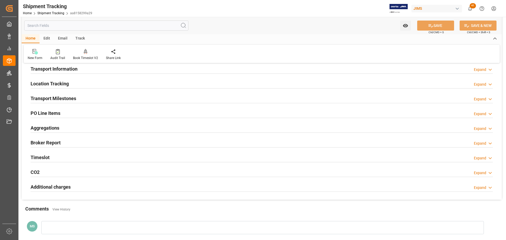
scroll to position [53, 0]
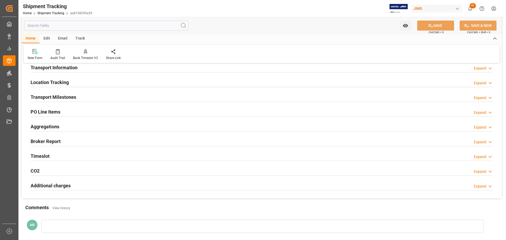
click at [78, 99] on div "Transport Milestones Expand" at bounding box center [262, 97] width 463 height 10
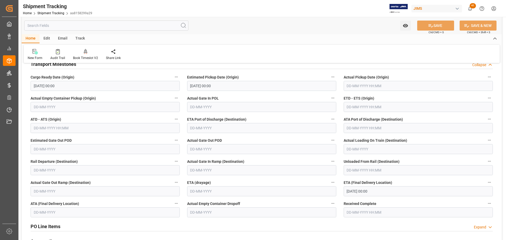
scroll to position [26, 0]
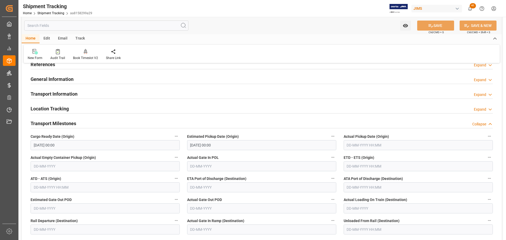
click at [79, 124] on div "Transport Milestones Collapse" at bounding box center [262, 123] width 463 height 10
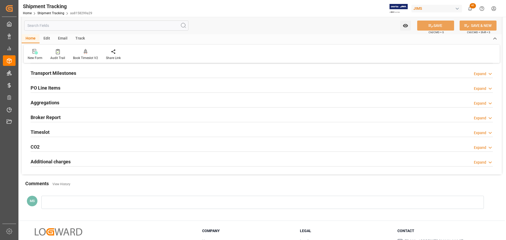
scroll to position [79, 0]
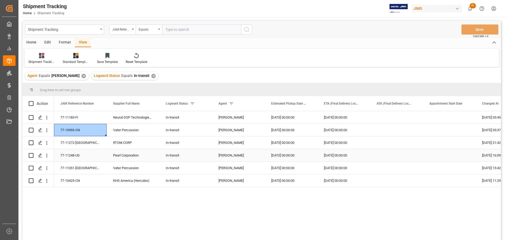
scroll to position [26, 0]
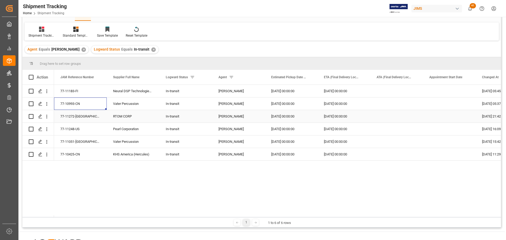
click at [75, 119] on div "77-11272-[GEOGRAPHIC_DATA]" at bounding box center [80, 116] width 53 height 12
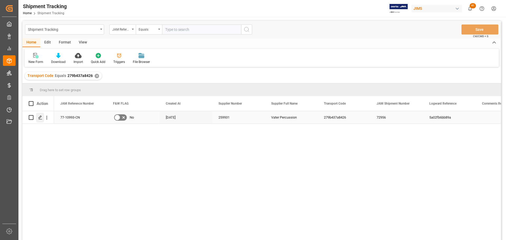
click at [40, 117] on icon "Press SPACE to select this row." at bounding box center [40, 118] width 4 height 4
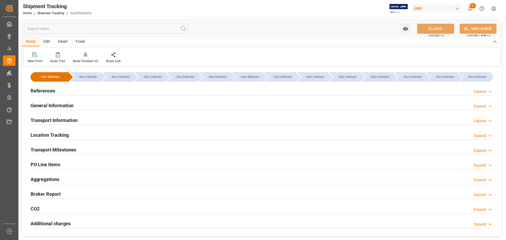
click at [59, 90] on div "References Expand" at bounding box center [262, 90] width 463 height 10
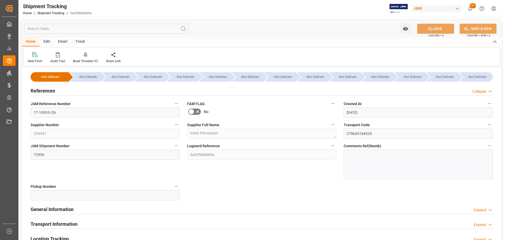
click at [54, 89] on h2 "References" at bounding box center [43, 90] width 25 height 7
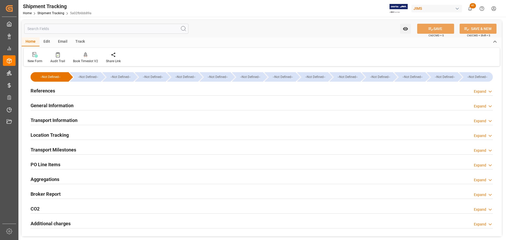
click at [61, 104] on h2 "General Information" at bounding box center [52, 105] width 43 height 7
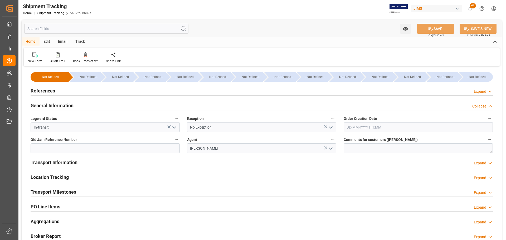
click at [61, 104] on h2 "General Information" at bounding box center [52, 105] width 43 height 7
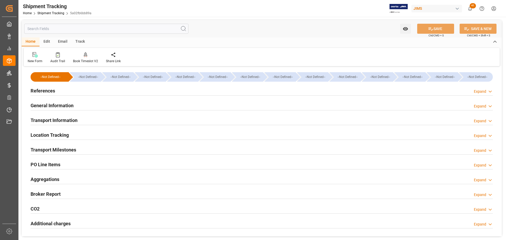
click at [65, 120] on h2 "Transport Information" at bounding box center [54, 120] width 47 height 7
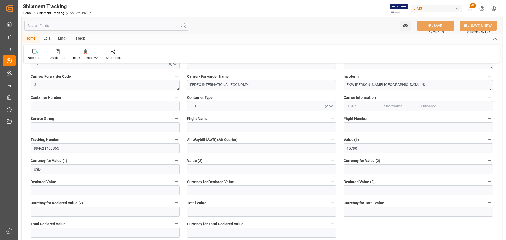
scroll to position [79, 0]
drag, startPoint x: 64, startPoint y: 152, endPoint x: 20, endPoint y: 152, distance: 44.6
click at [20, 152] on div "Watch Option SAVE Ctrl/CMD + S SAVE & NEW Ctrl/CMD + Shift + S Home Edit Email …" at bounding box center [261, 166] width 487 height 456
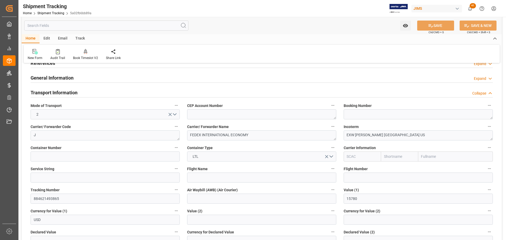
scroll to position [26, 0]
click at [59, 95] on h2 "Transport Information" at bounding box center [54, 93] width 47 height 7
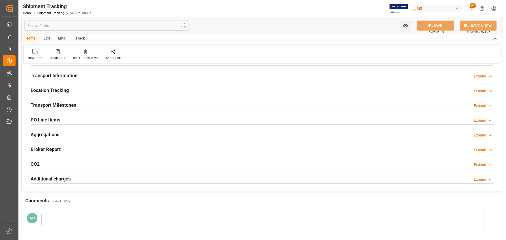
scroll to position [53, 0]
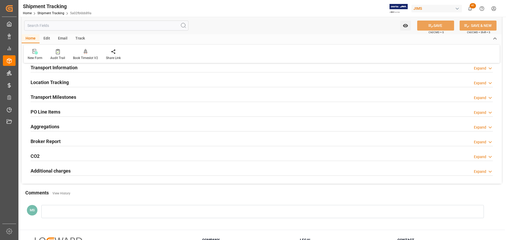
click at [59, 95] on h2 "Transport Milestones" at bounding box center [54, 97] width 46 height 7
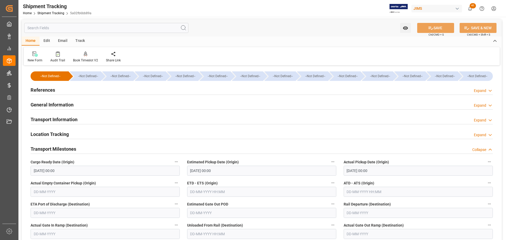
scroll to position [0, 0]
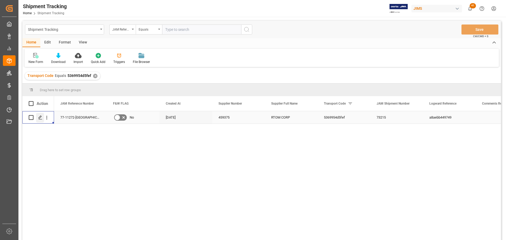
click at [38, 121] on div "Press SPACE to select this row." at bounding box center [40, 118] width 8 height 10
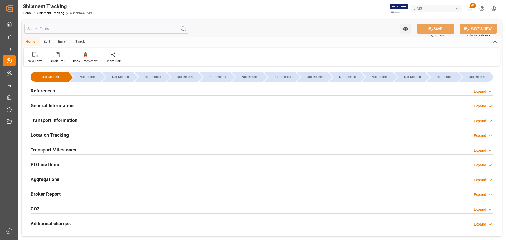
click at [56, 121] on h2 "Transport Information" at bounding box center [54, 120] width 47 height 7
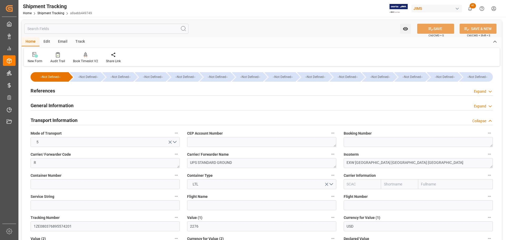
click at [56, 121] on h2 "Transport Information" at bounding box center [54, 120] width 47 height 7
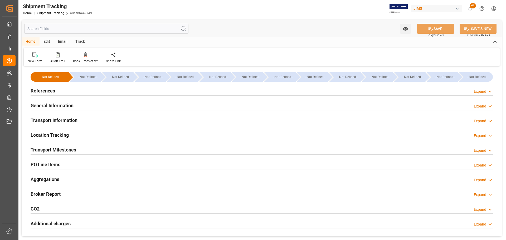
click at [52, 93] on h2 "References" at bounding box center [43, 90] width 25 height 7
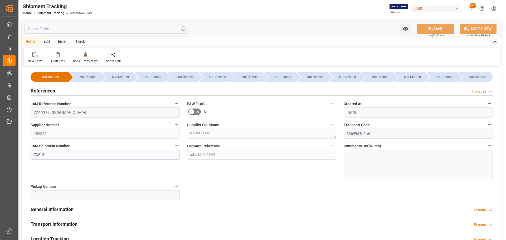
click at [52, 93] on h2 "References" at bounding box center [43, 90] width 25 height 7
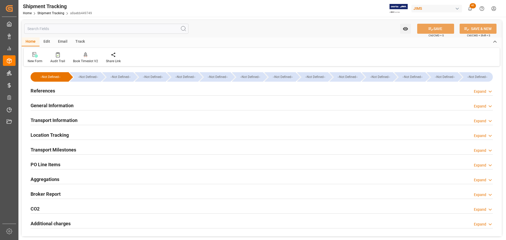
click at [54, 106] on h2 "General Information" at bounding box center [52, 105] width 43 height 7
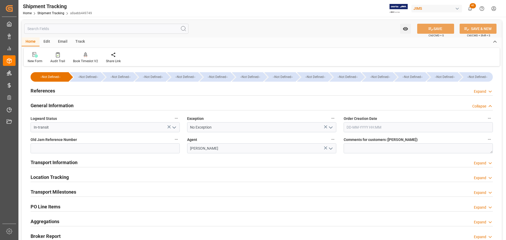
click at [54, 106] on h2 "General Information" at bounding box center [52, 105] width 43 height 7
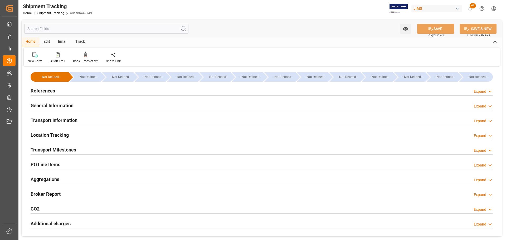
click at [55, 120] on h2 "Transport Information" at bounding box center [54, 120] width 47 height 7
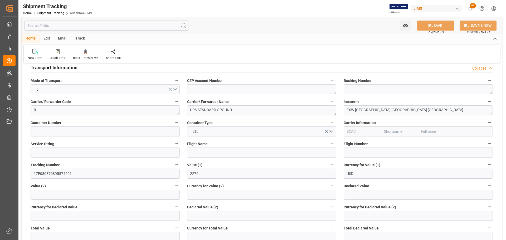
scroll to position [26, 0]
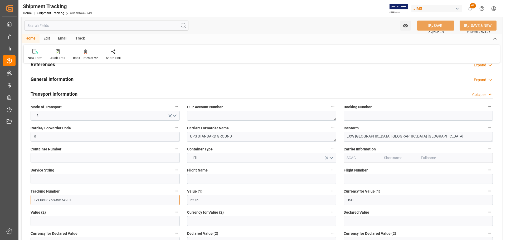
drag, startPoint x: 75, startPoint y: 199, endPoint x: 23, endPoint y: 201, distance: 52.5
click at [23, 201] on div "--Not Defined-- --Not Defined-- --Not Defined-- --Not Defined-- --Not Defined--…" at bounding box center [262, 220] width 480 height 359
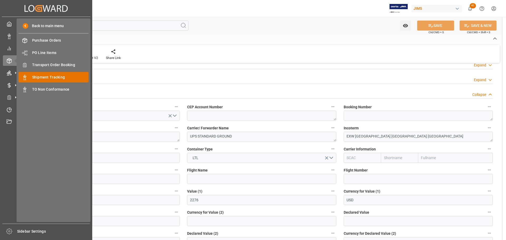
click at [41, 80] on div "Shipment Tracking Shipment Tracking" at bounding box center [53, 77] width 70 height 10
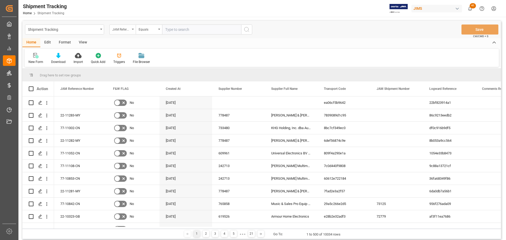
click at [124, 32] on div "JAM Reference Number" at bounding box center [121, 29] width 18 height 6
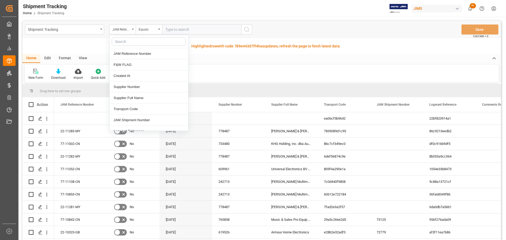
click at [238, 87] on div "Drag here to set row groups" at bounding box center [261, 91] width 479 height 13
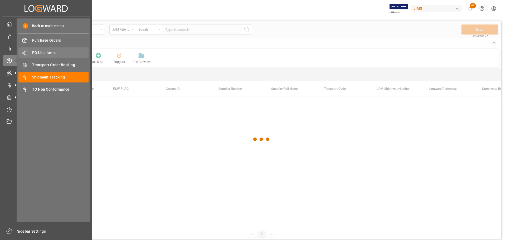
click at [47, 49] on div "PO Line Items PO Line Items" at bounding box center [53, 52] width 70 height 10
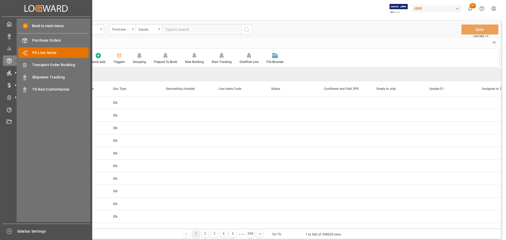
click at [47, 51] on span "PO Line Items" at bounding box center [60, 53] width 57 height 6
click at [290, 27] on div "Purchase Order Line Item Purchase Order Number Equals Save Ctrl/CMD + S" at bounding box center [261, 29] width 479 height 17
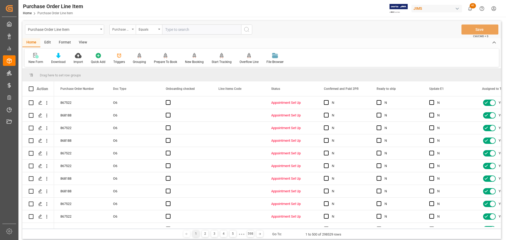
click at [131, 31] on div "Purchase Order Number" at bounding box center [122, 30] width 26 height 10
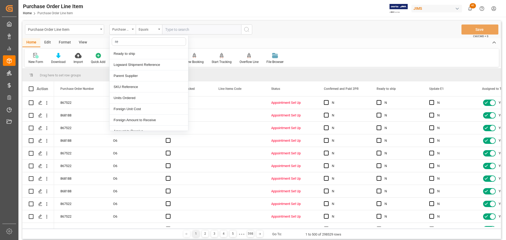
type input "ref"
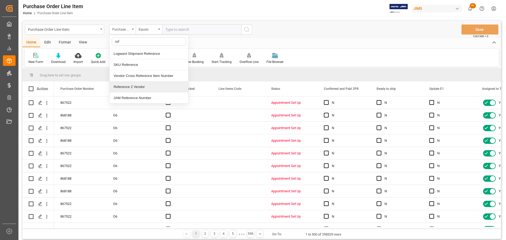
click at [119, 88] on div "Reference 2 Vendor" at bounding box center [149, 86] width 79 height 11
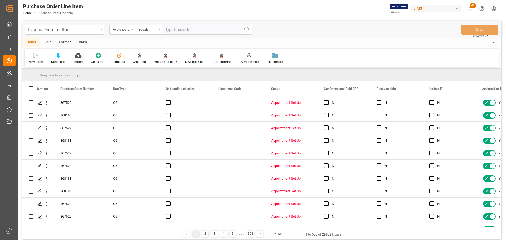
click at [186, 27] on input "text" at bounding box center [201, 30] width 79 height 10
paste input "77-11272-[GEOGRAPHIC_DATA]"
type input "77-11272-[GEOGRAPHIC_DATA]"
click at [246, 29] on icon "search button" at bounding box center [247, 29] width 6 height 6
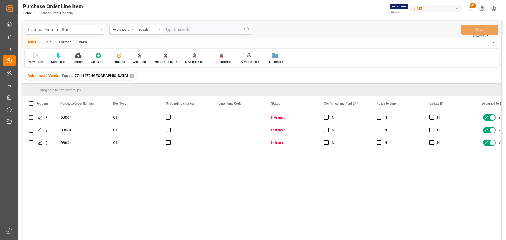
click at [84, 42] on div "View" at bounding box center [83, 42] width 16 height 9
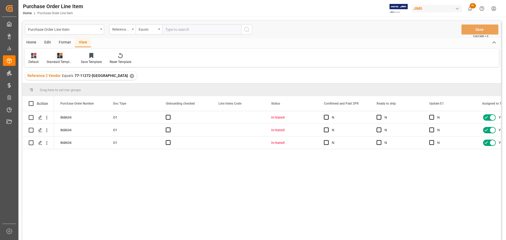
click at [61, 57] on icon at bounding box center [59, 55] width 5 height 5
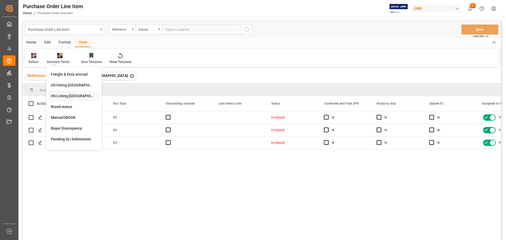
click at [64, 93] on div "HS Listing CANADA" at bounding box center [73, 96] width 51 height 11
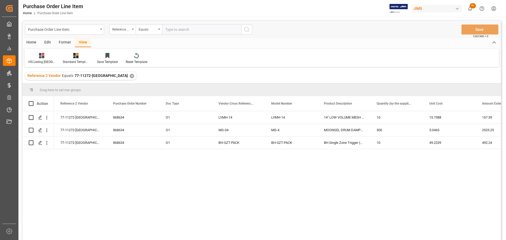
click at [29, 42] on div "Home" at bounding box center [31, 42] width 18 height 9
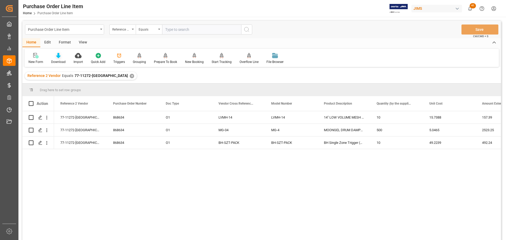
click at [59, 60] on div "Download" at bounding box center [58, 62] width 15 height 5
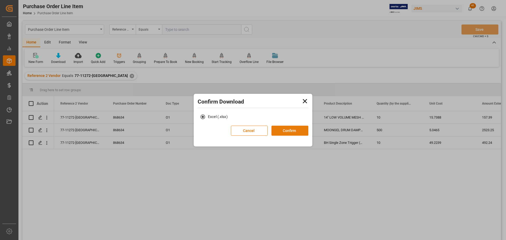
click at [289, 131] on button "Confirm" at bounding box center [290, 131] width 37 height 10
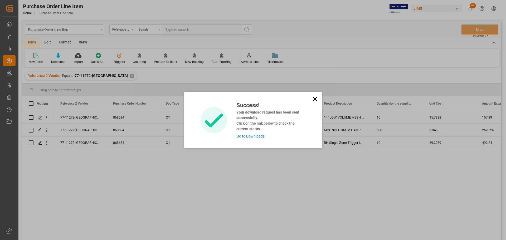
click at [254, 138] on link "Go to Downloads" at bounding box center [251, 136] width 28 height 4
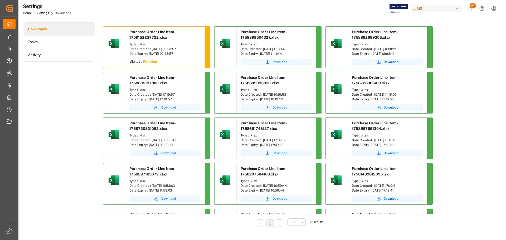
click at [54, 131] on div "Downloads Tasks Activity" at bounding box center [59, 128] width 71 height 212
click at [63, 103] on div "Downloads Tasks Activity" at bounding box center [59, 128] width 71 height 212
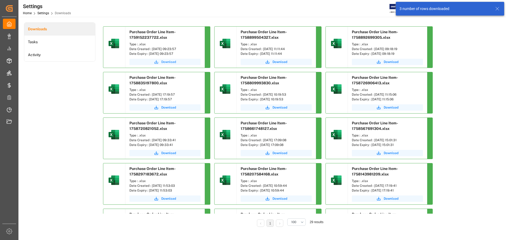
click at [170, 64] on span "Download" at bounding box center [168, 62] width 15 height 5
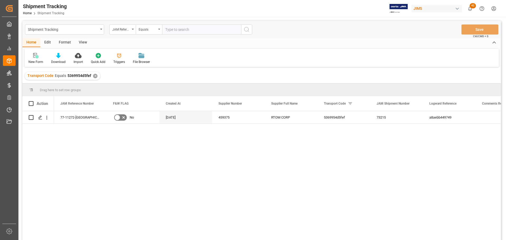
click at [196, 158] on div "77-11272-US No [DATE] 459375 RTOM CORP 5369954d5fef 73215 a8aebb449749" at bounding box center [277, 177] width 447 height 132
click at [42, 119] on line "Press SPACE to select this row." at bounding box center [40, 119] width 3 height 0
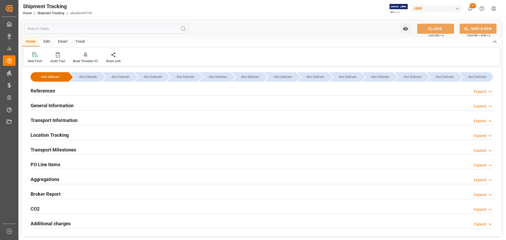
click at [113, 150] on div "Transport Milestones Expand" at bounding box center [262, 150] width 463 height 10
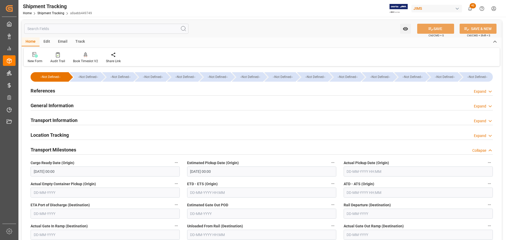
click at [113, 150] on div "Transport Milestones Collapse" at bounding box center [262, 150] width 463 height 10
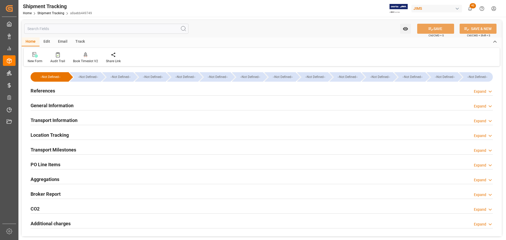
click at [113, 150] on div "Transport Milestones Expand" at bounding box center [262, 150] width 463 height 10
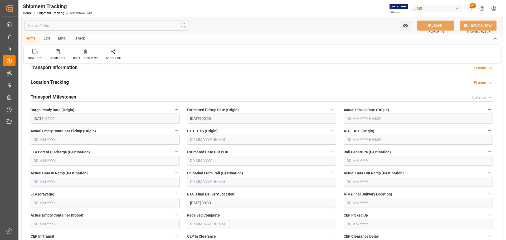
scroll to position [53, 0]
click at [102, 96] on div "Transport Milestones Collapse" at bounding box center [262, 97] width 463 height 10
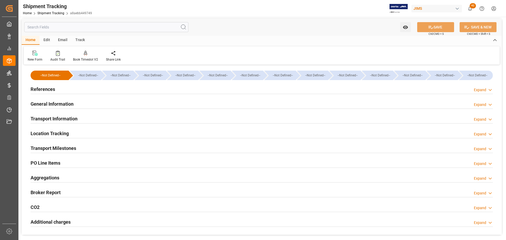
scroll to position [0, 0]
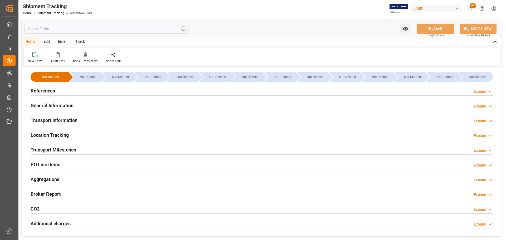
click at [108, 121] on div "Transport Information Expand" at bounding box center [262, 120] width 463 height 10
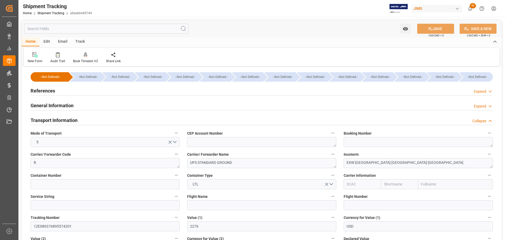
click at [92, 121] on div "Transport Information Collapse" at bounding box center [262, 120] width 463 height 10
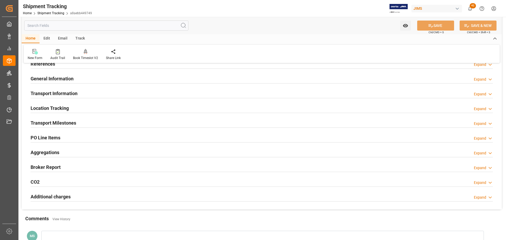
scroll to position [26, 0]
click at [80, 127] on div "Transport Milestones Expand" at bounding box center [262, 123] width 463 height 10
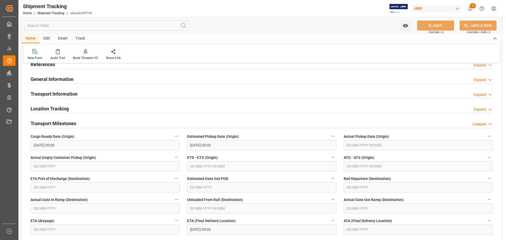
click at [82, 126] on div "Transport Milestones Collapse" at bounding box center [262, 123] width 463 height 10
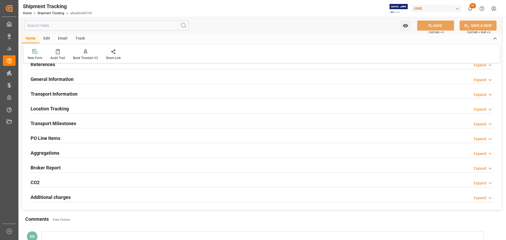
click at [82, 126] on div "Transport Milestones Expand" at bounding box center [262, 123] width 463 height 10
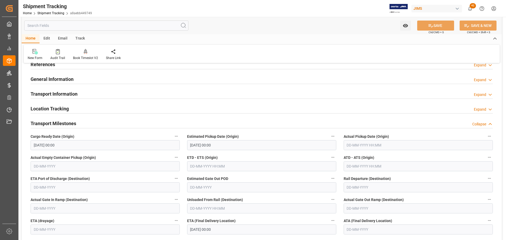
click at [82, 126] on div "Transport Milestones Collapse" at bounding box center [262, 123] width 463 height 10
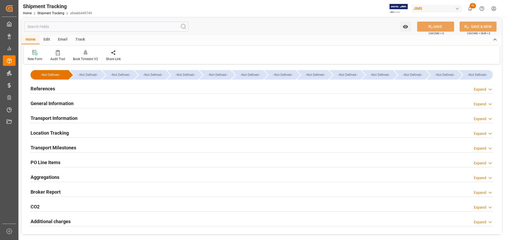
scroll to position [0, 0]
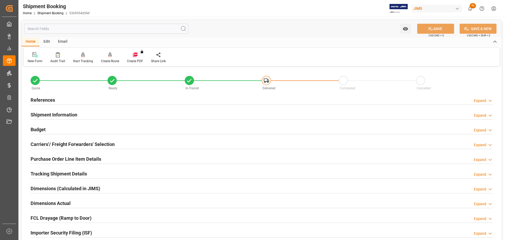
click at [116, 99] on div "References Expand" at bounding box center [262, 100] width 463 height 10
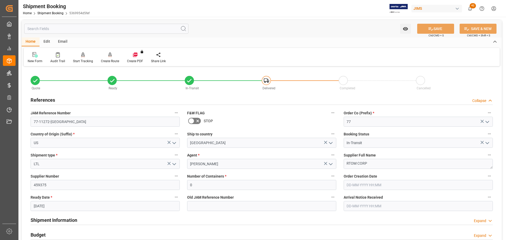
click at [102, 98] on div "References Collapse" at bounding box center [262, 100] width 463 height 10
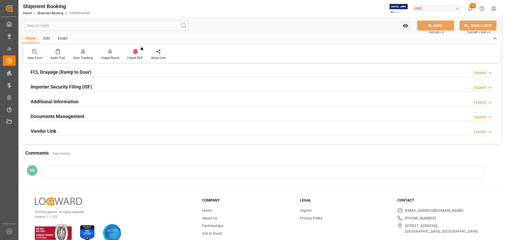
scroll to position [156, 0]
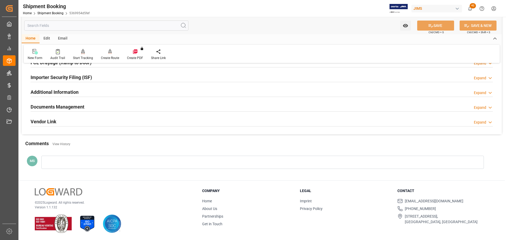
click at [89, 107] on div "Documents Management Expand" at bounding box center [262, 107] width 463 height 10
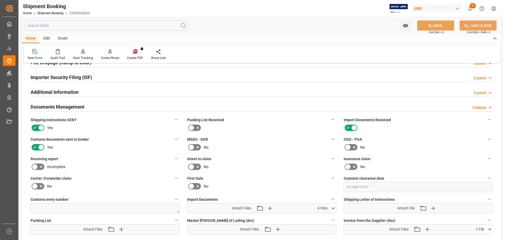
click at [88, 107] on div "Documents Management Collapse" at bounding box center [262, 107] width 463 height 10
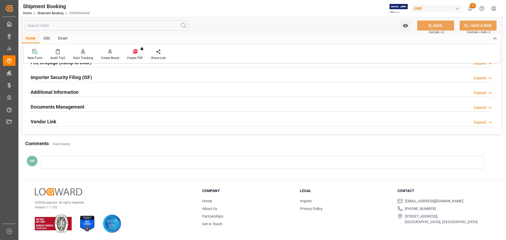
scroll to position [129, 0]
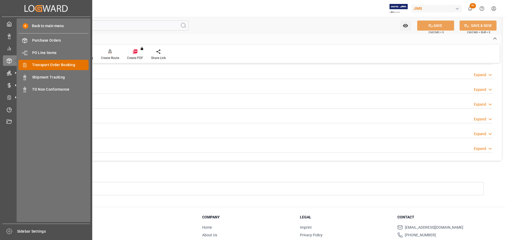
click at [67, 62] on span "Transport Order Booking" at bounding box center [60, 65] width 57 height 6
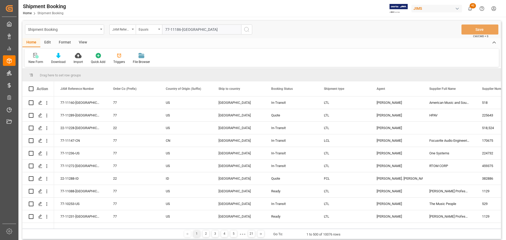
type input "77-11186-[GEOGRAPHIC_DATA]"
click at [250, 30] on icon "search button" at bounding box center [247, 29] width 6 height 6
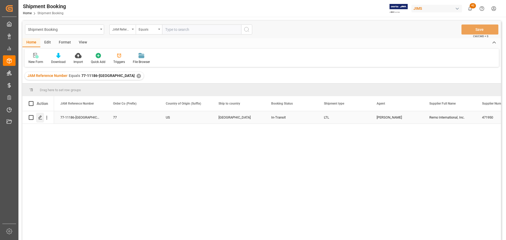
click at [40, 122] on div "Press SPACE to select this row." at bounding box center [40, 118] width 8 height 10
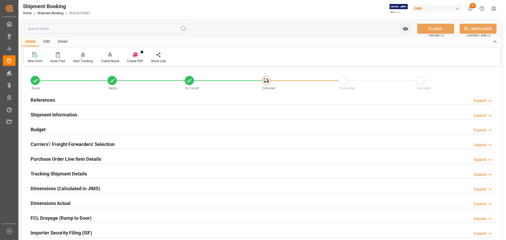
click at [109, 97] on div "References Expand" at bounding box center [262, 100] width 463 height 10
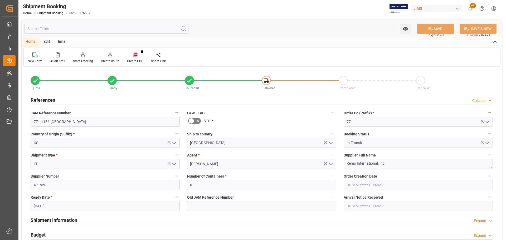
click at [109, 97] on div "References Collapse" at bounding box center [262, 100] width 463 height 10
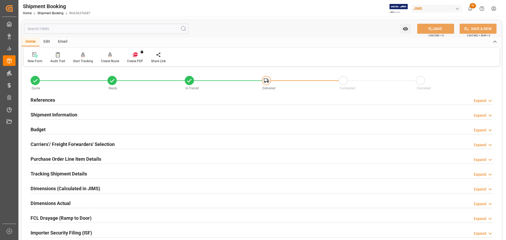
click at [109, 97] on div "References Expand" at bounding box center [262, 100] width 463 height 10
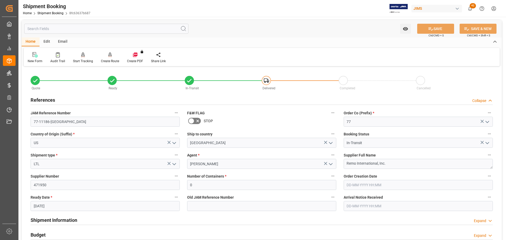
click at [109, 97] on div "References Collapse" at bounding box center [262, 100] width 463 height 10
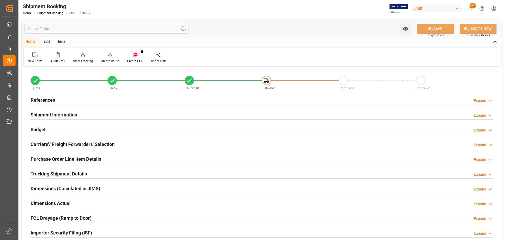
click at [65, 99] on div "References Expand" at bounding box center [262, 100] width 463 height 10
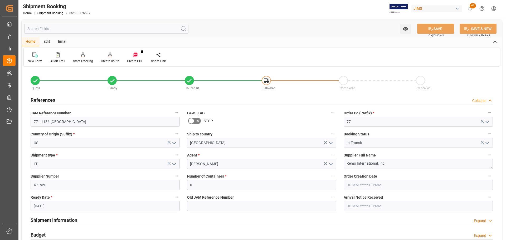
click at [65, 99] on div "References Collapse" at bounding box center [262, 100] width 463 height 10
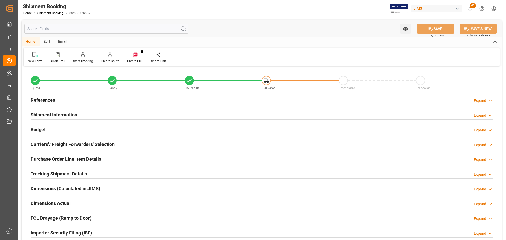
click at [66, 113] on h2 "Shipment Information" at bounding box center [54, 114] width 47 height 7
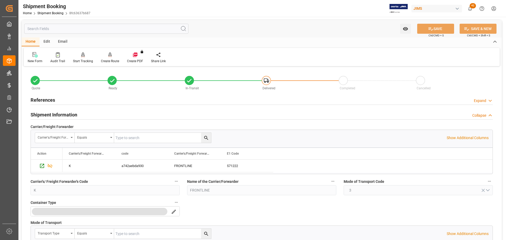
click at [66, 113] on h2 "Shipment Information" at bounding box center [54, 114] width 47 height 7
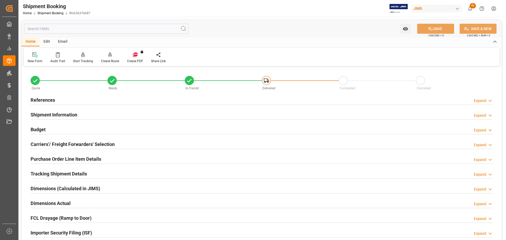
click at [64, 128] on div "Budget Expand" at bounding box center [262, 129] width 463 height 10
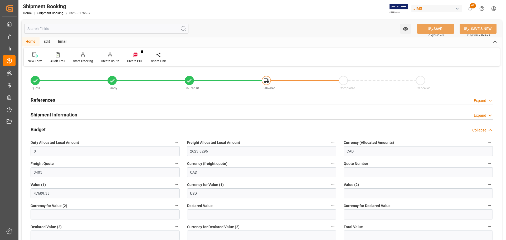
click at [64, 128] on div "Budget Collapse" at bounding box center [262, 129] width 463 height 10
